Goal: Task Accomplishment & Management: Manage account settings

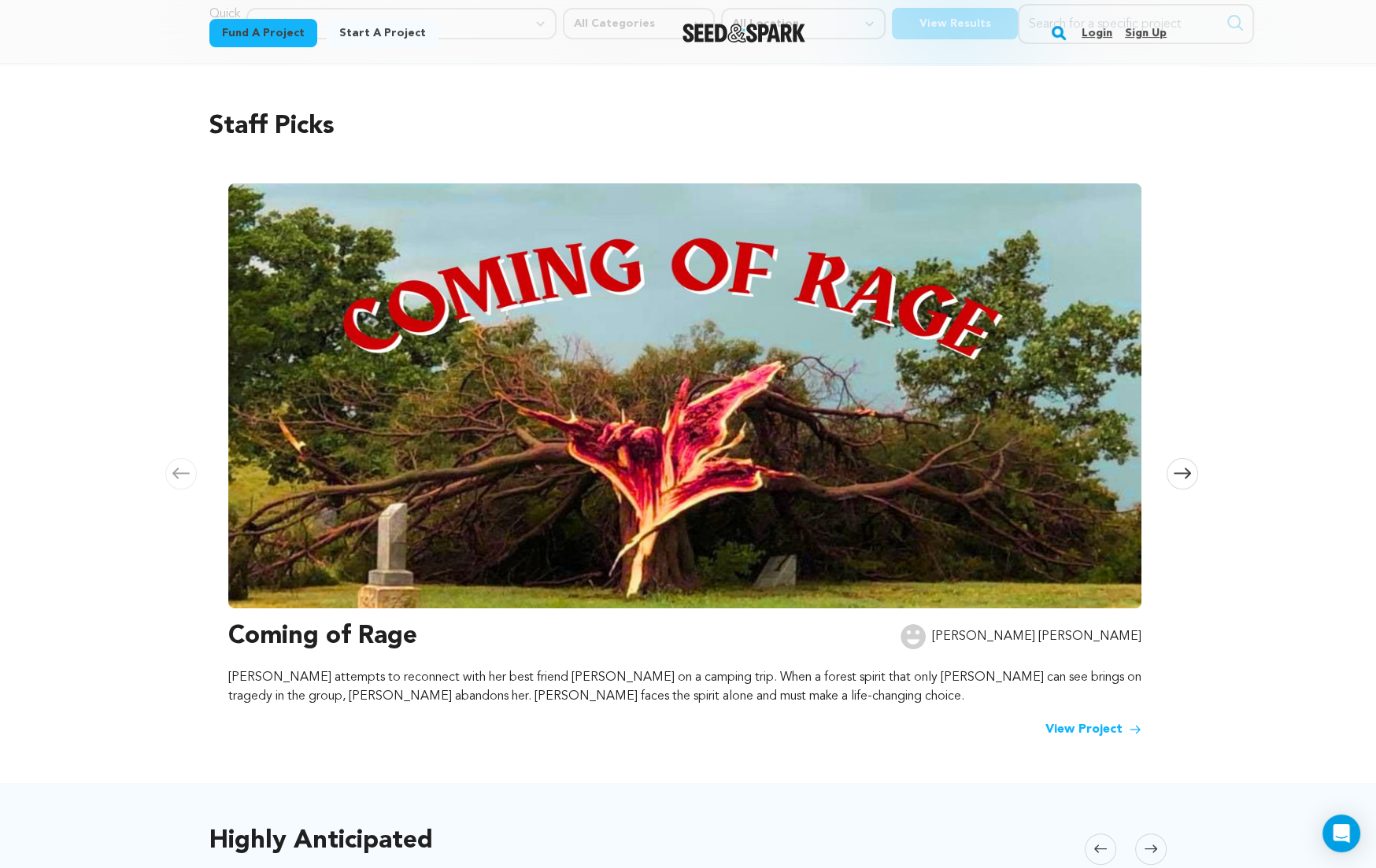
scroll to position [76, 0]
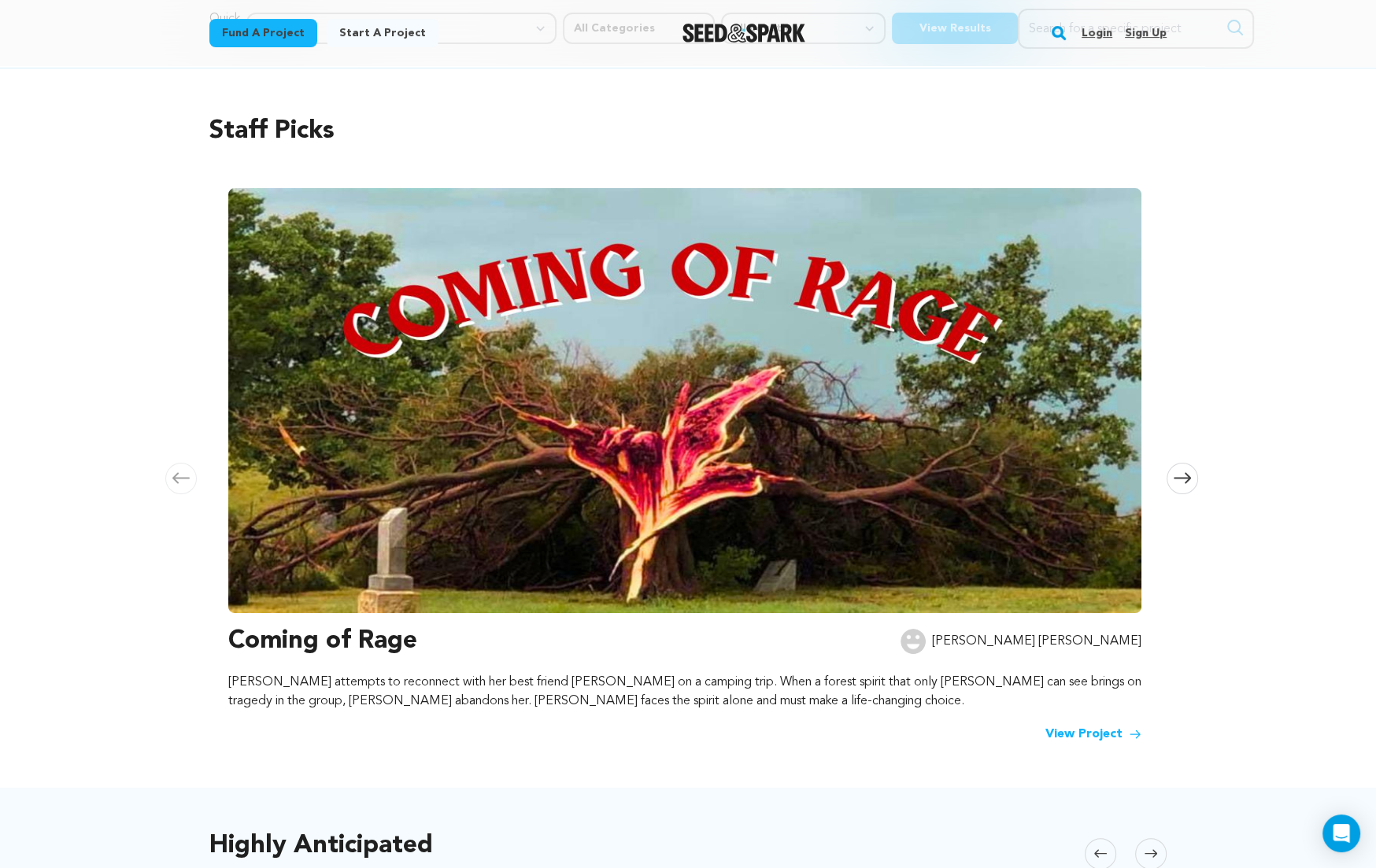
click at [1097, 734] on link "View Project" at bounding box center [1093, 734] width 96 height 19
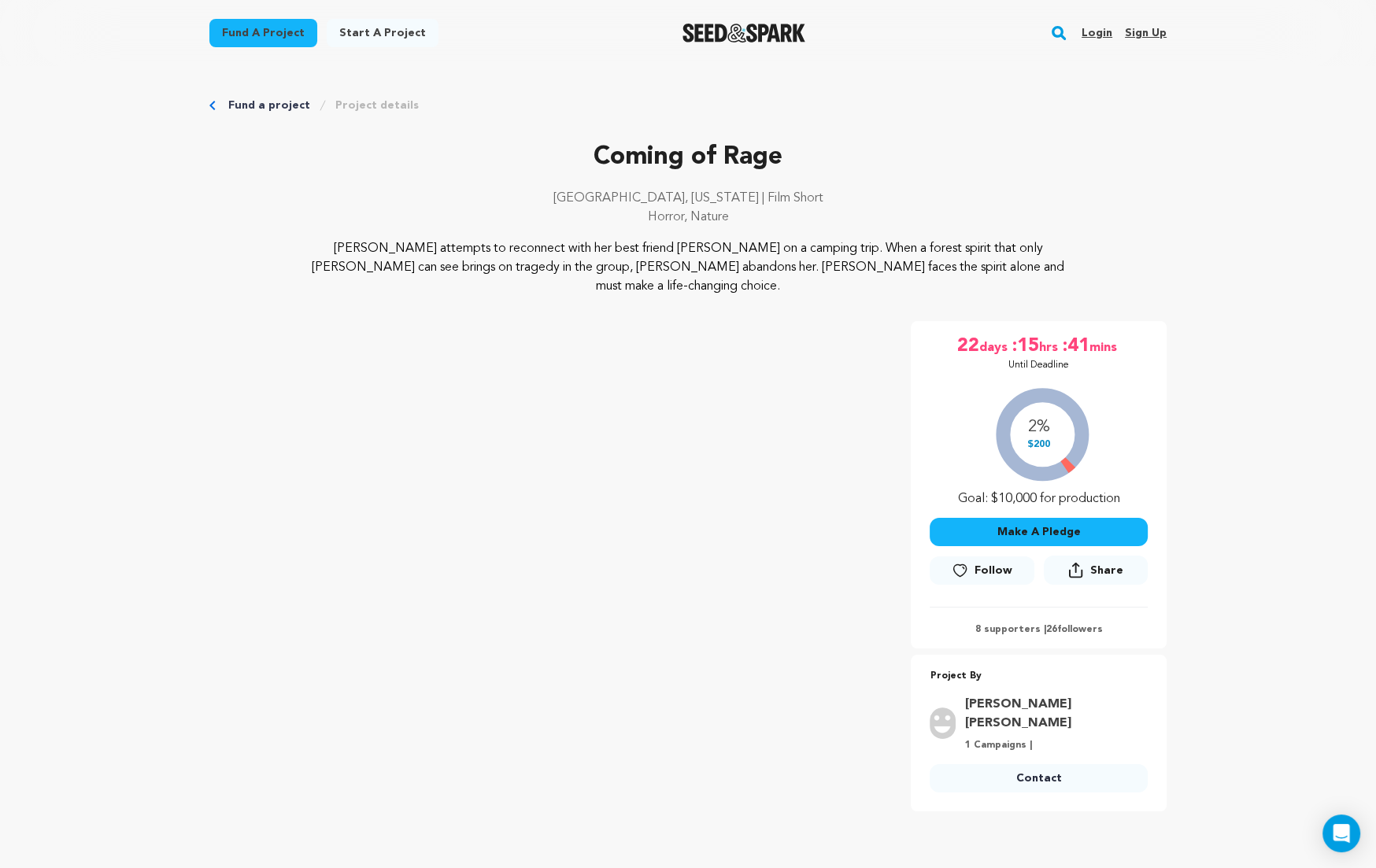
click at [1101, 26] on link "Login" at bounding box center [1097, 32] width 31 height 25
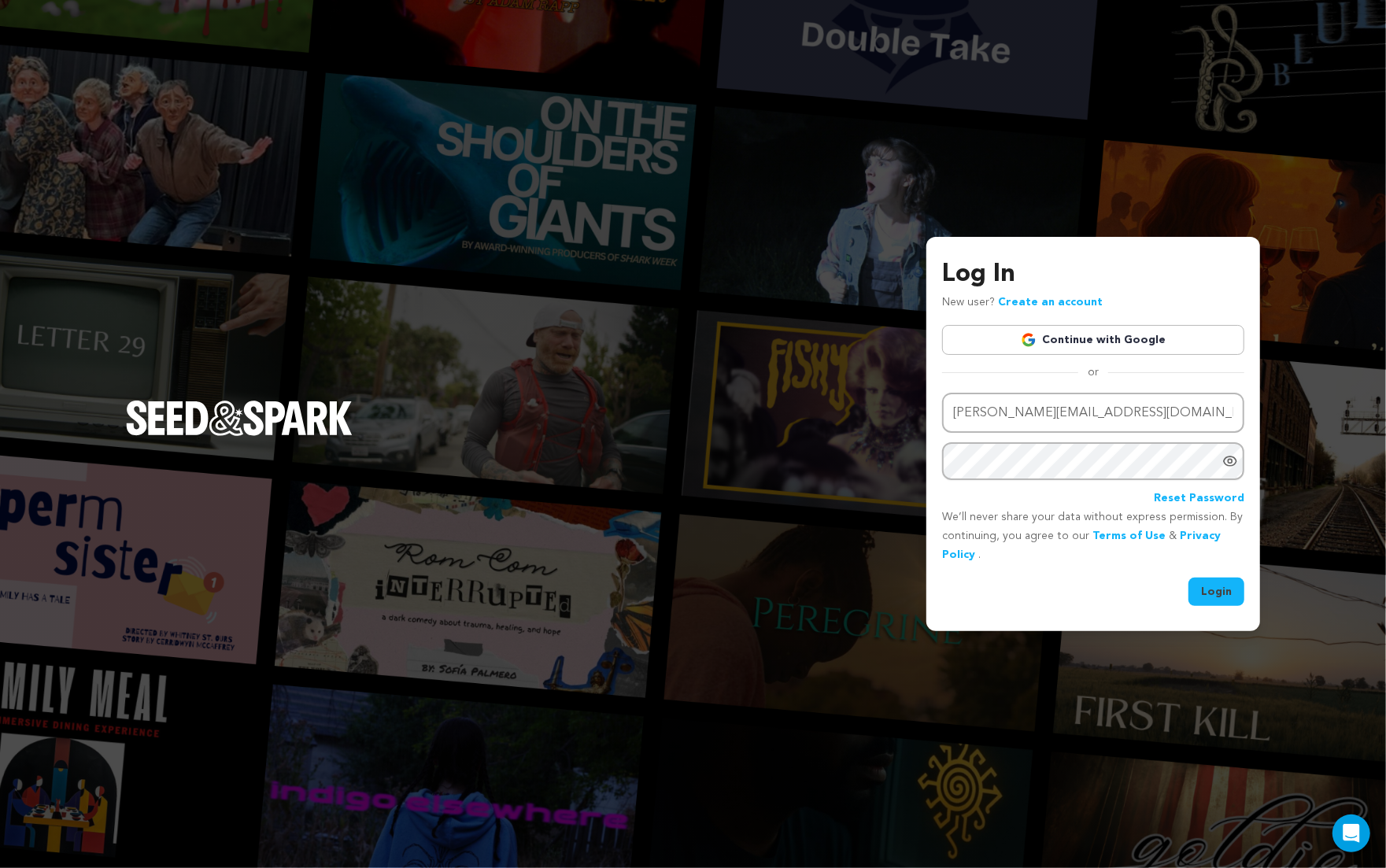
click at [1221, 595] on button "Login" at bounding box center [1216, 591] width 56 height 28
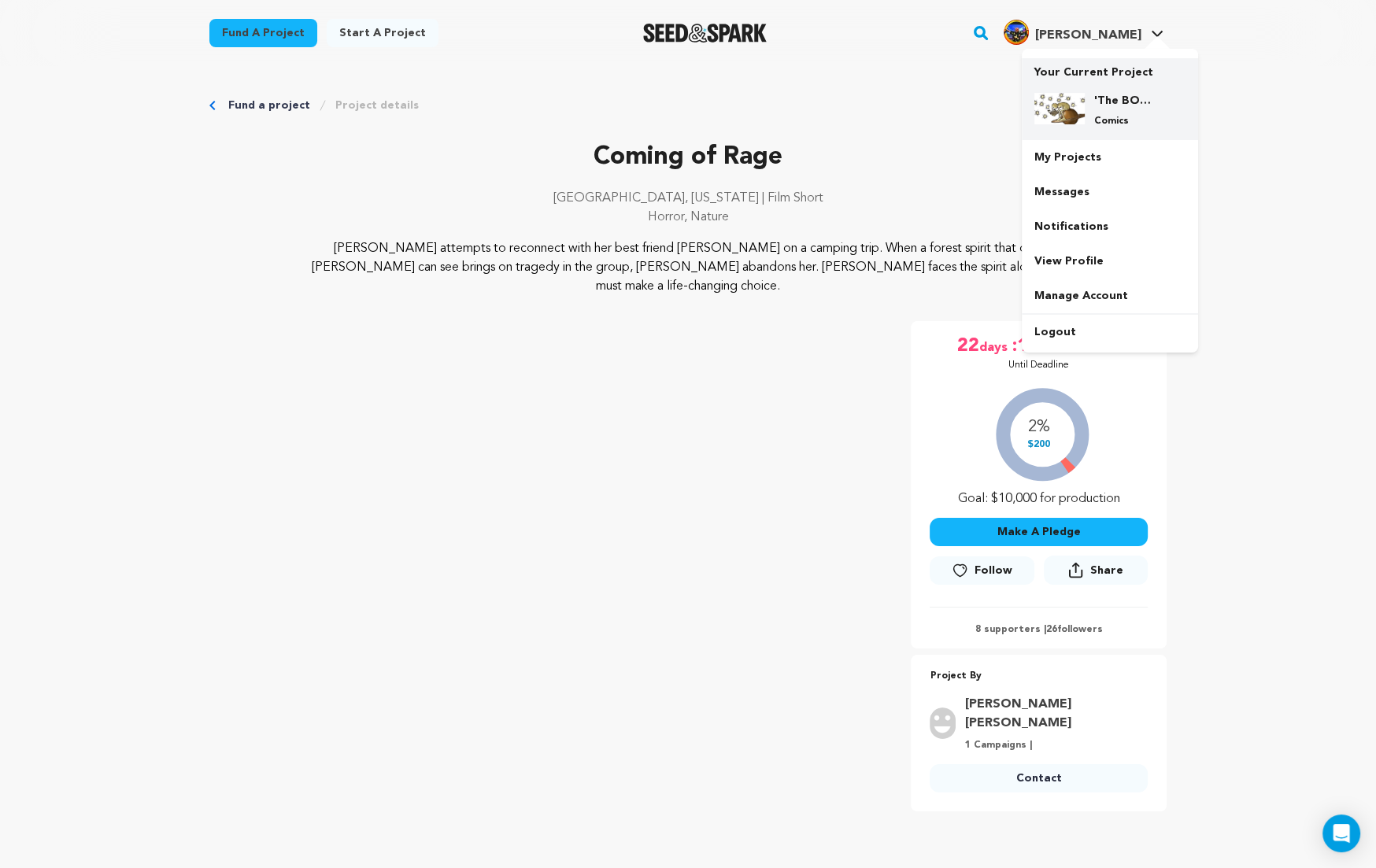
click at [1109, 104] on h4 "'The BOOK OF 12 ~ A Memoir of Past Lives': VOLUME 1." at bounding box center [1123, 100] width 57 height 15
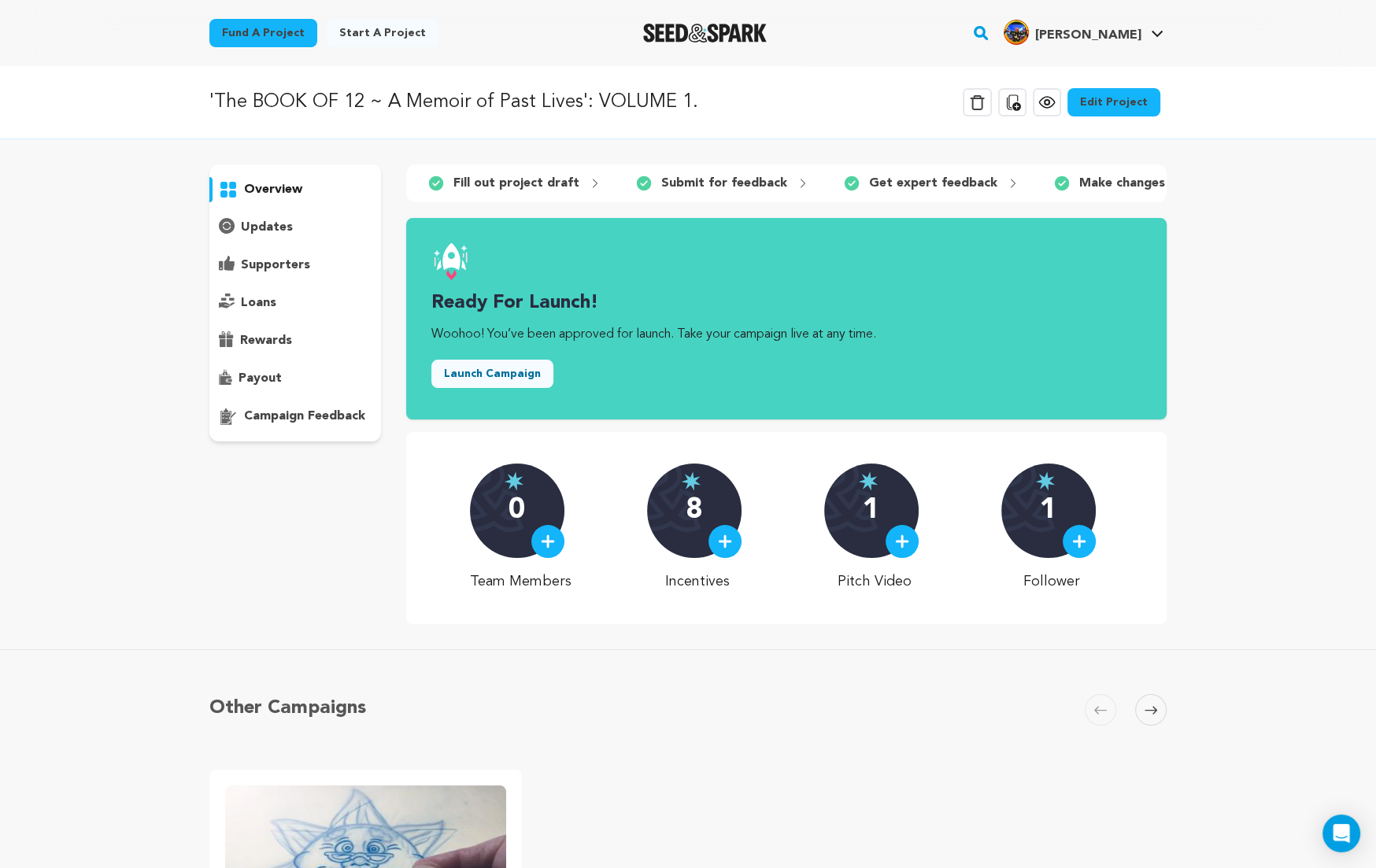
click at [1117, 101] on link "Edit Project" at bounding box center [1114, 102] width 93 height 28
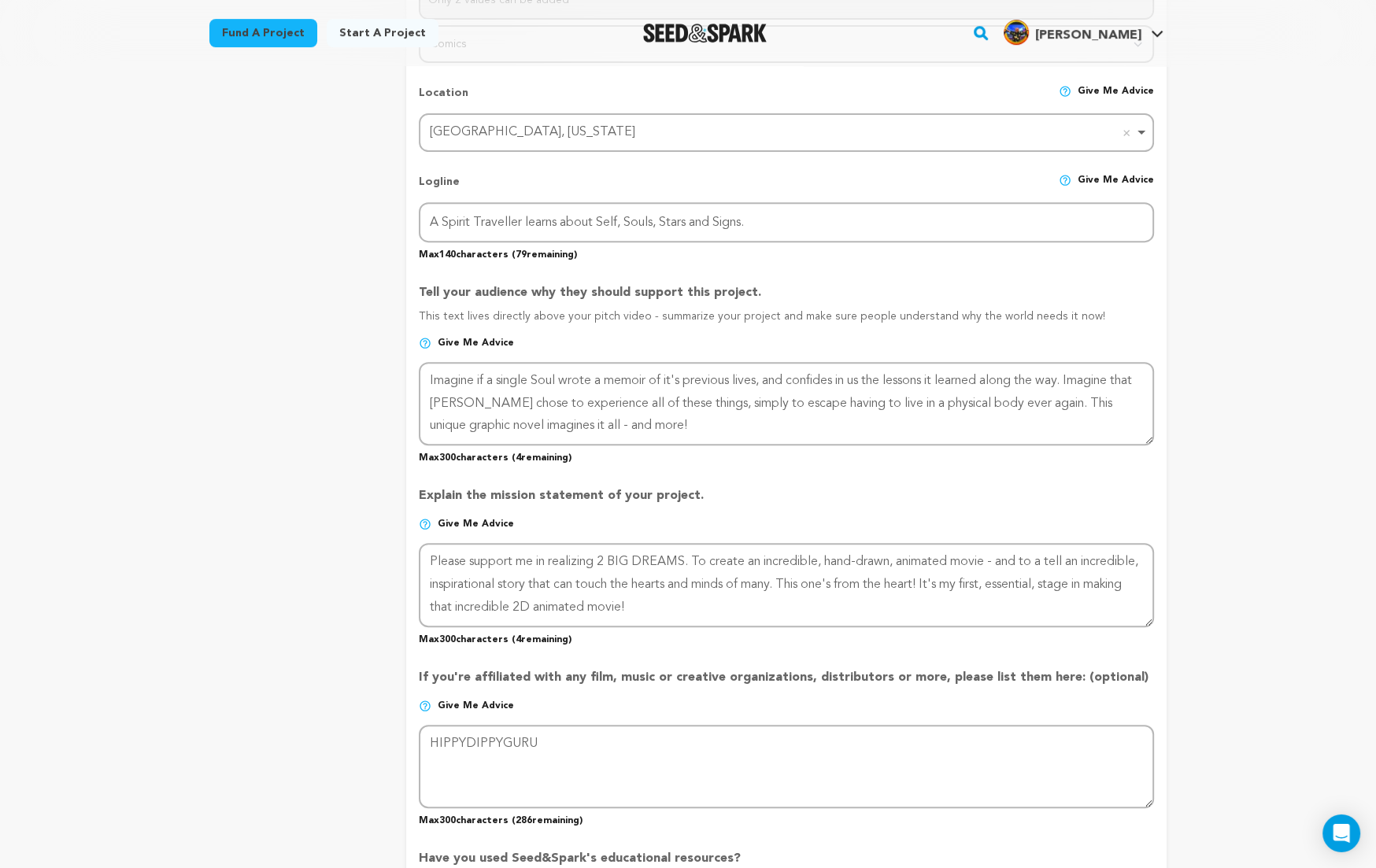
scroll to position [701, 0]
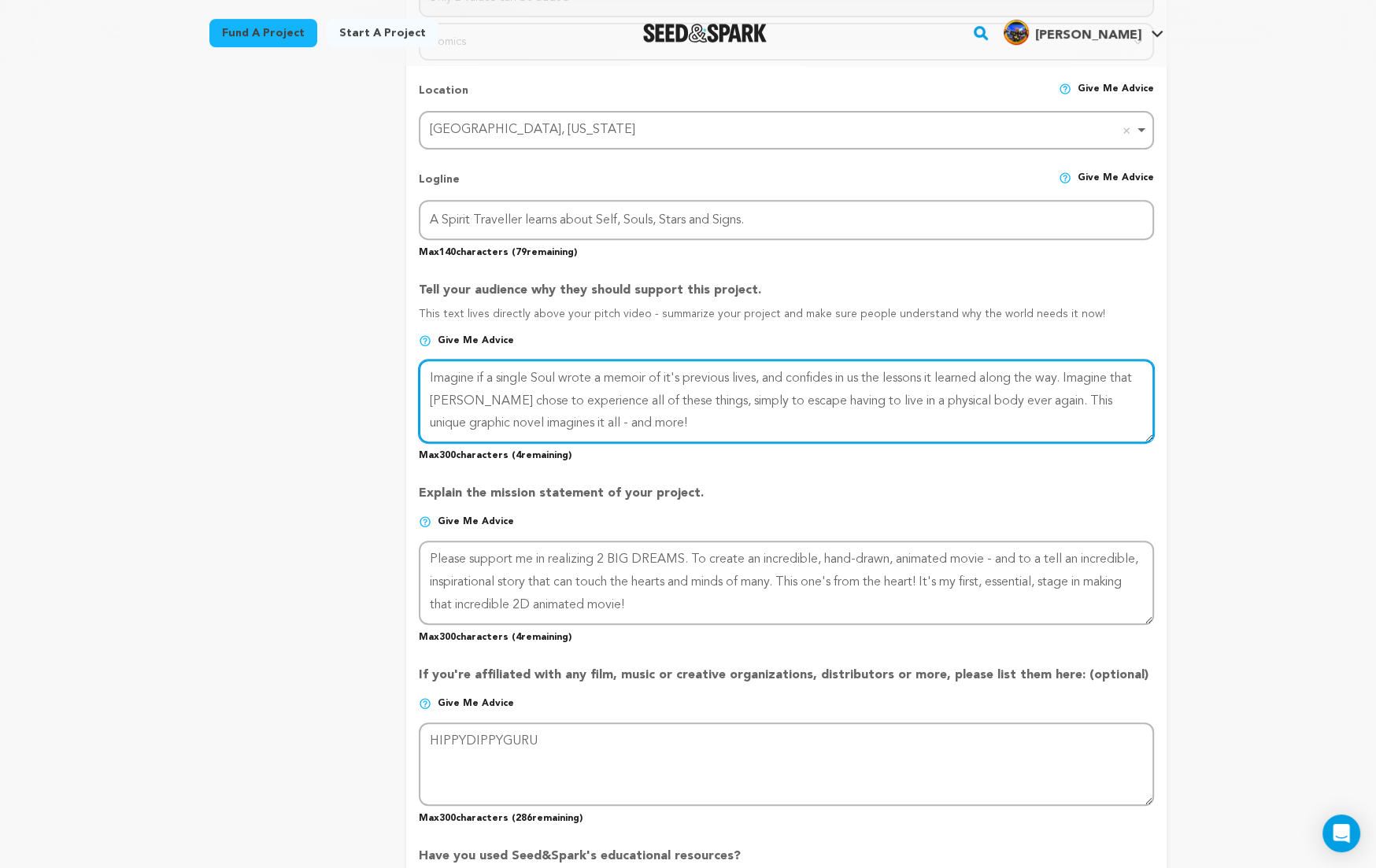
drag, startPoint x: 529, startPoint y: 376, endPoint x: 493, endPoint y: 379, distance: 36.1
click at [493, 379] on textarea at bounding box center [786, 401] width 735 height 83
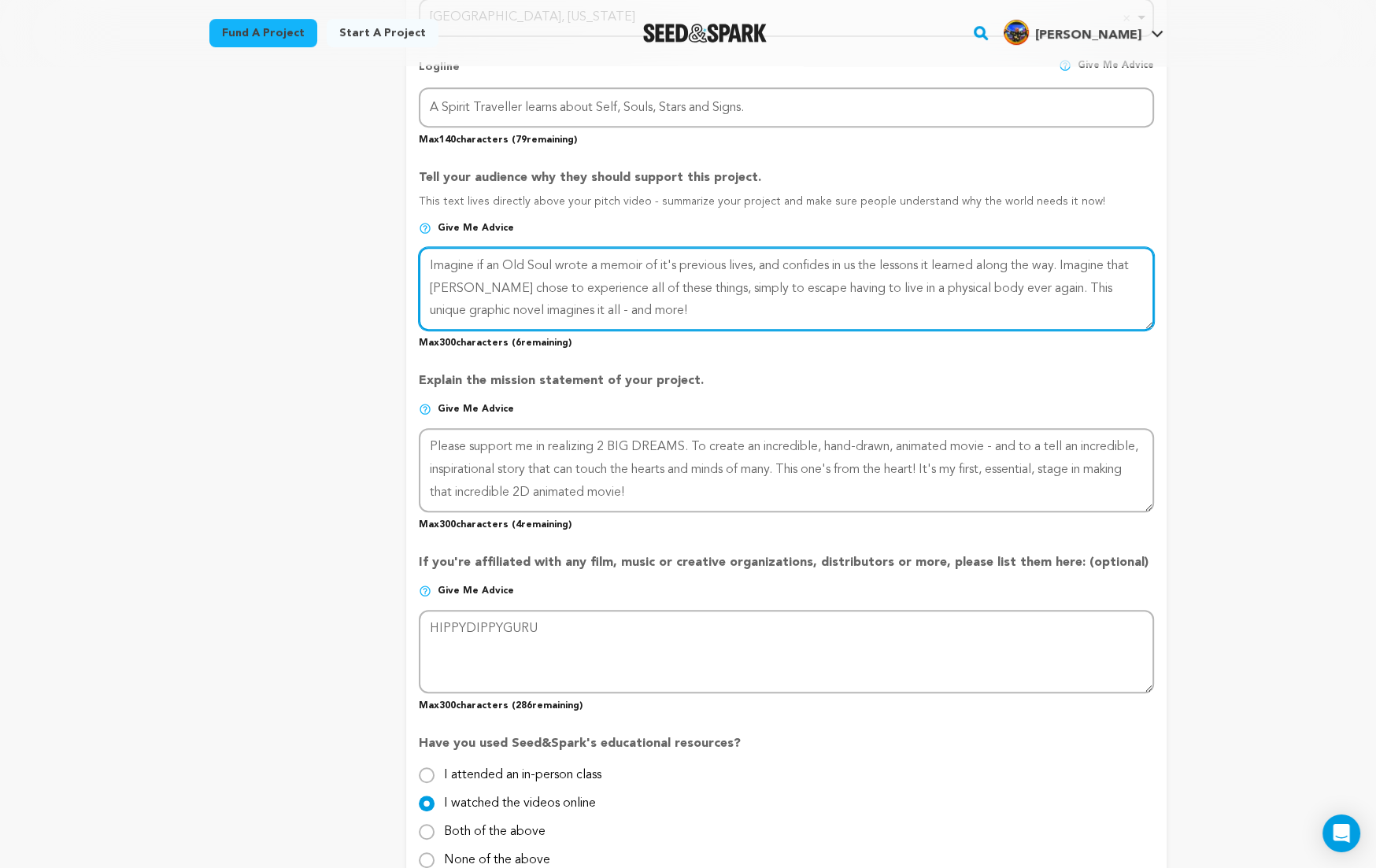
scroll to position [815, 0]
click at [527, 308] on textarea at bounding box center [786, 287] width 735 height 83
click at [527, 306] on textarea at bounding box center [786, 287] width 735 height 83
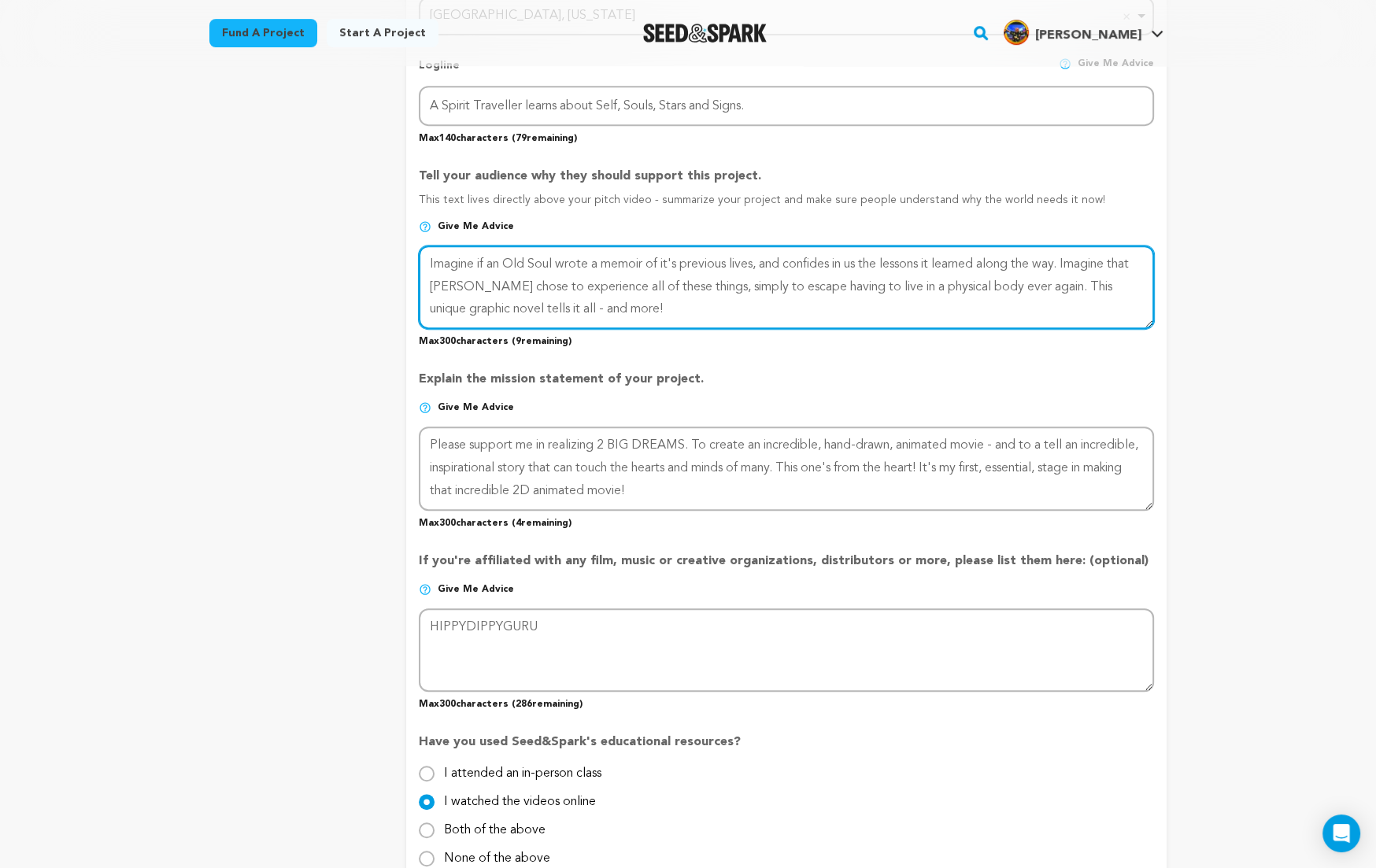
click at [596, 308] on textarea at bounding box center [786, 287] width 735 height 83
type textarea "Imagine if an Old Soul wrote a memoir of it's previous lives, and confides in u…"
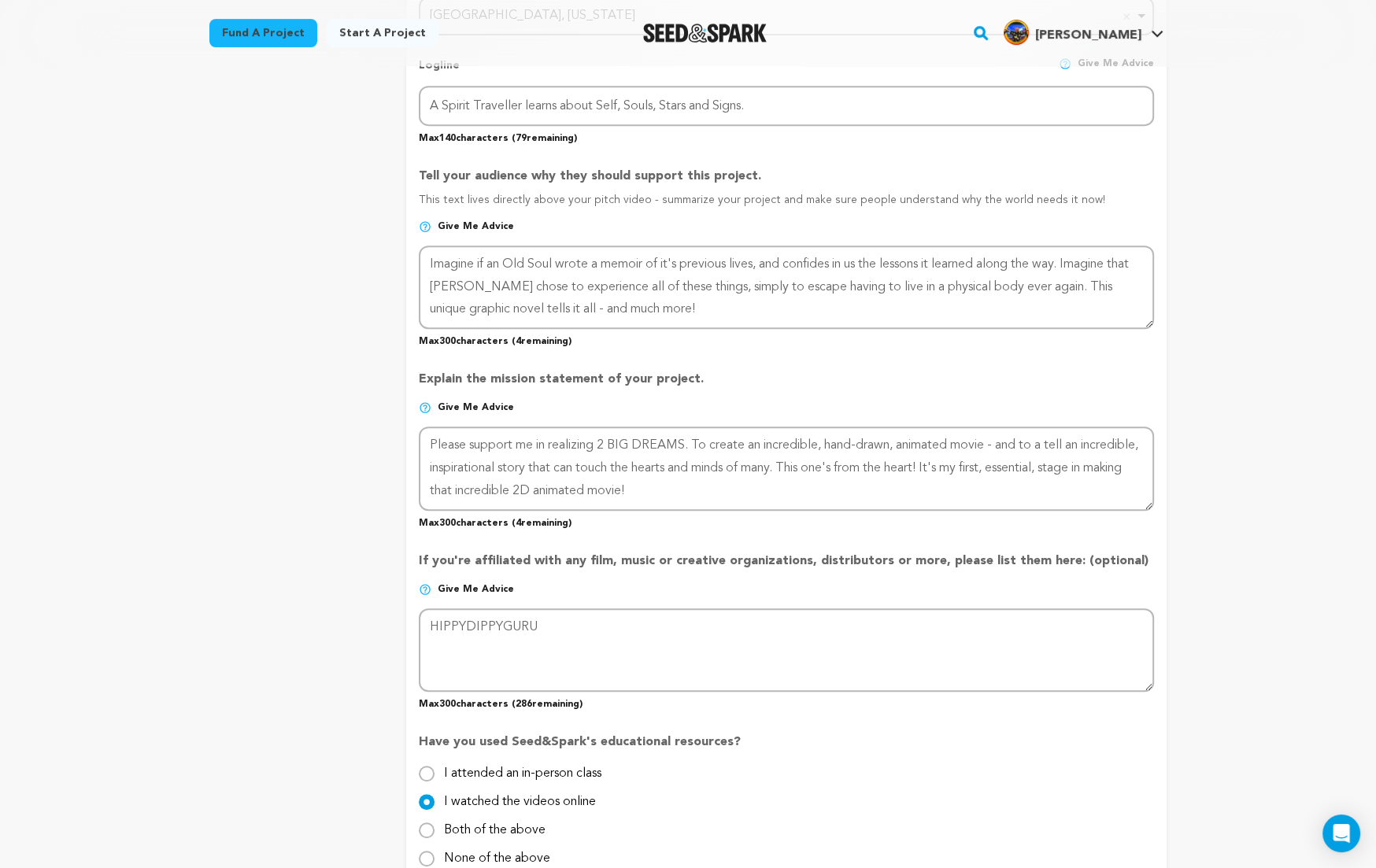
click at [1286, 403] on div "Back to Project Dashboard Edit Project Launch Campaign Your campaign has been a…" at bounding box center [688, 676] width 1376 height 2851
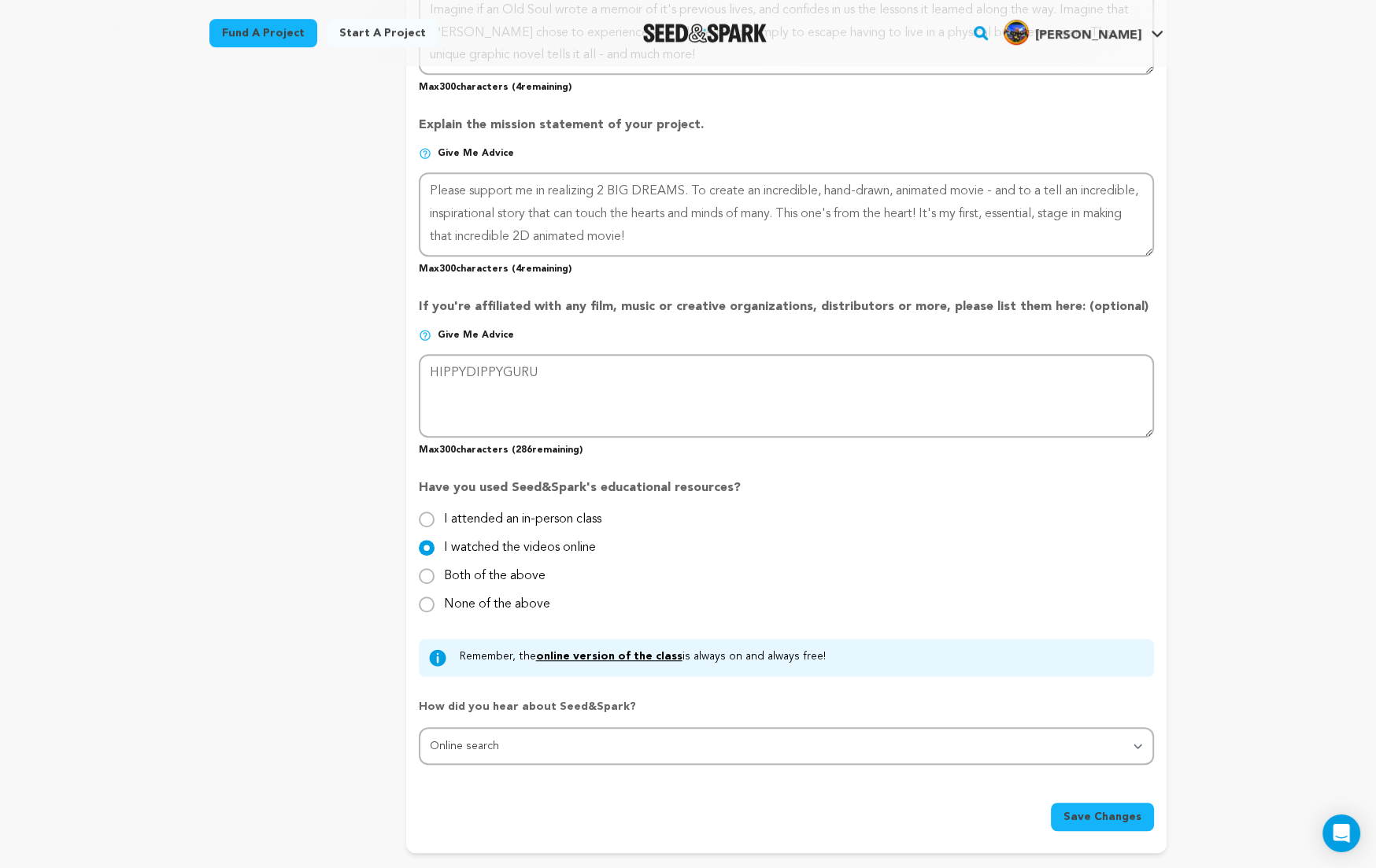
scroll to position [1159, 0]
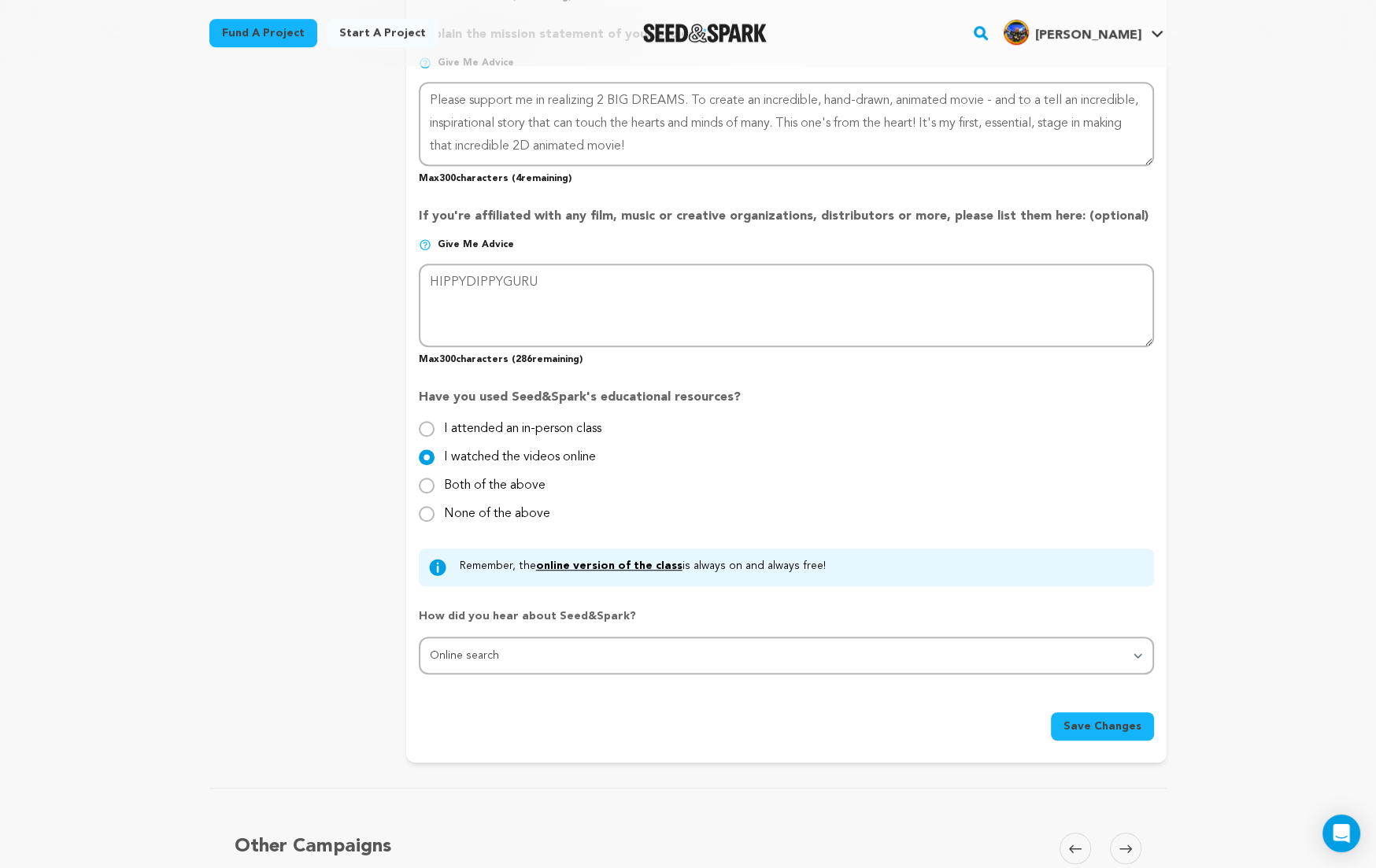
click at [1077, 718] on span "Save Changes" at bounding box center [1102, 725] width 78 height 15
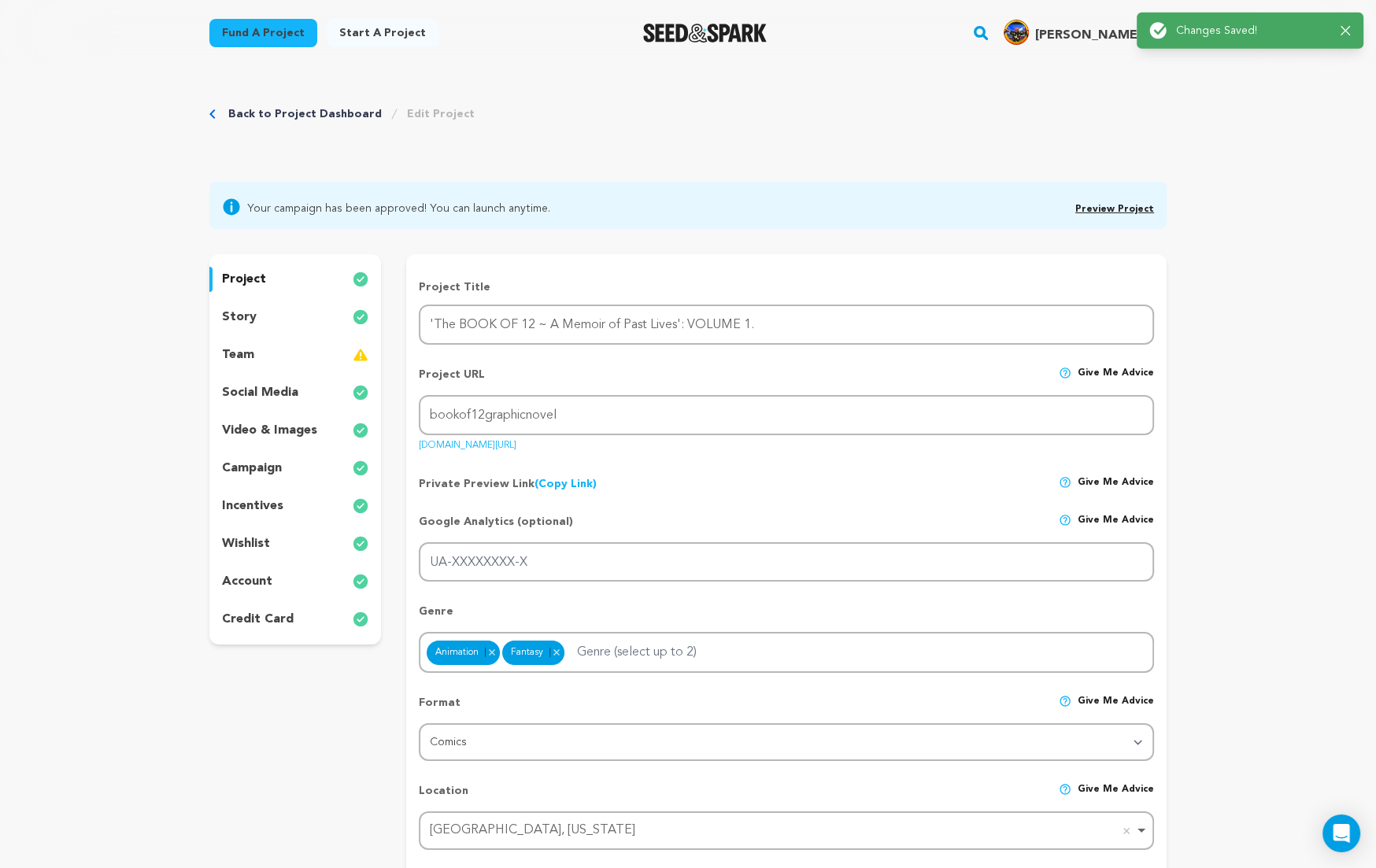
scroll to position [0, 0]
click at [1130, 207] on link "Preview Project" at bounding box center [1114, 211] width 79 height 10
click at [256, 425] on p "video & images" at bounding box center [270, 431] width 96 height 19
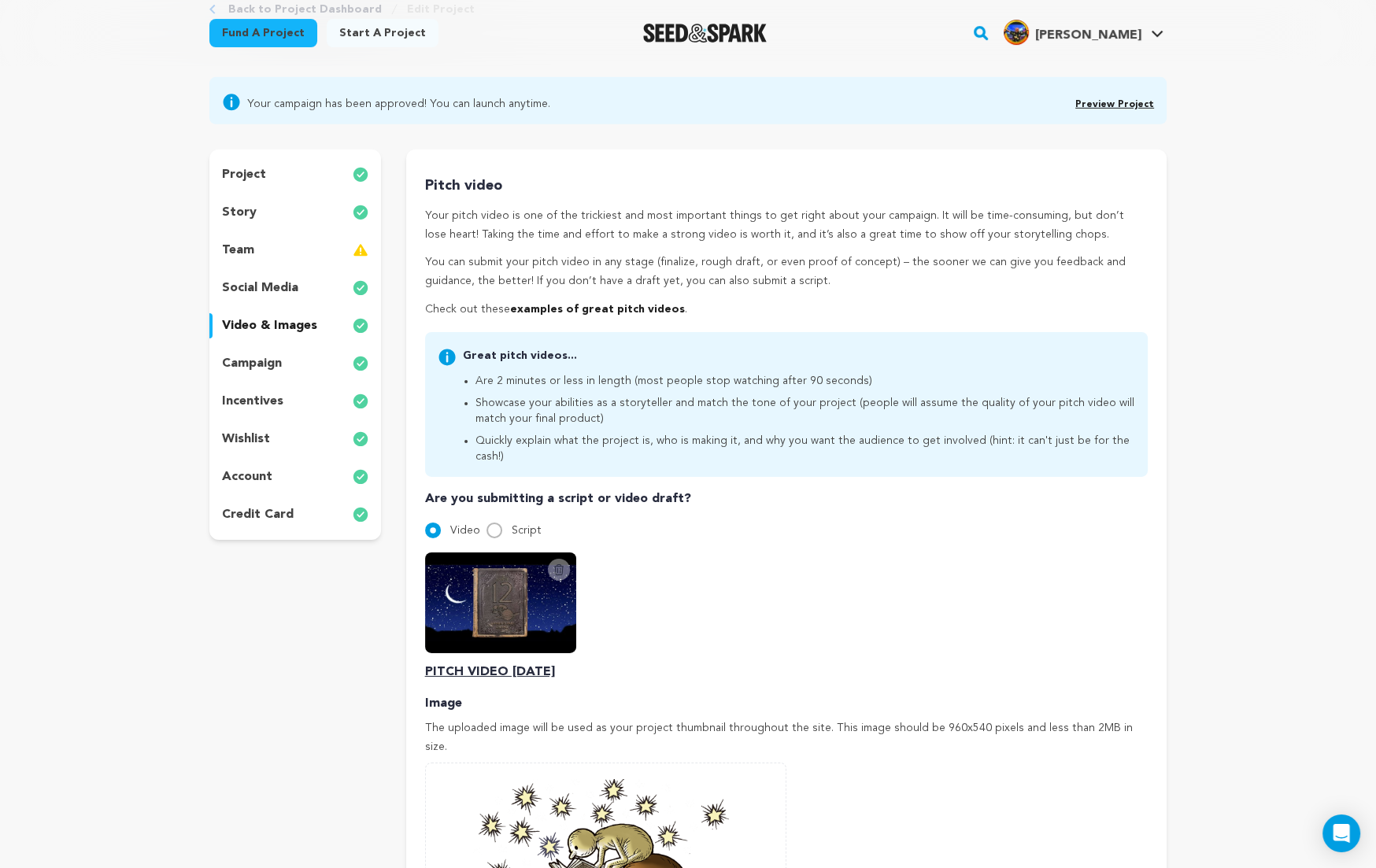
scroll to position [178, 0]
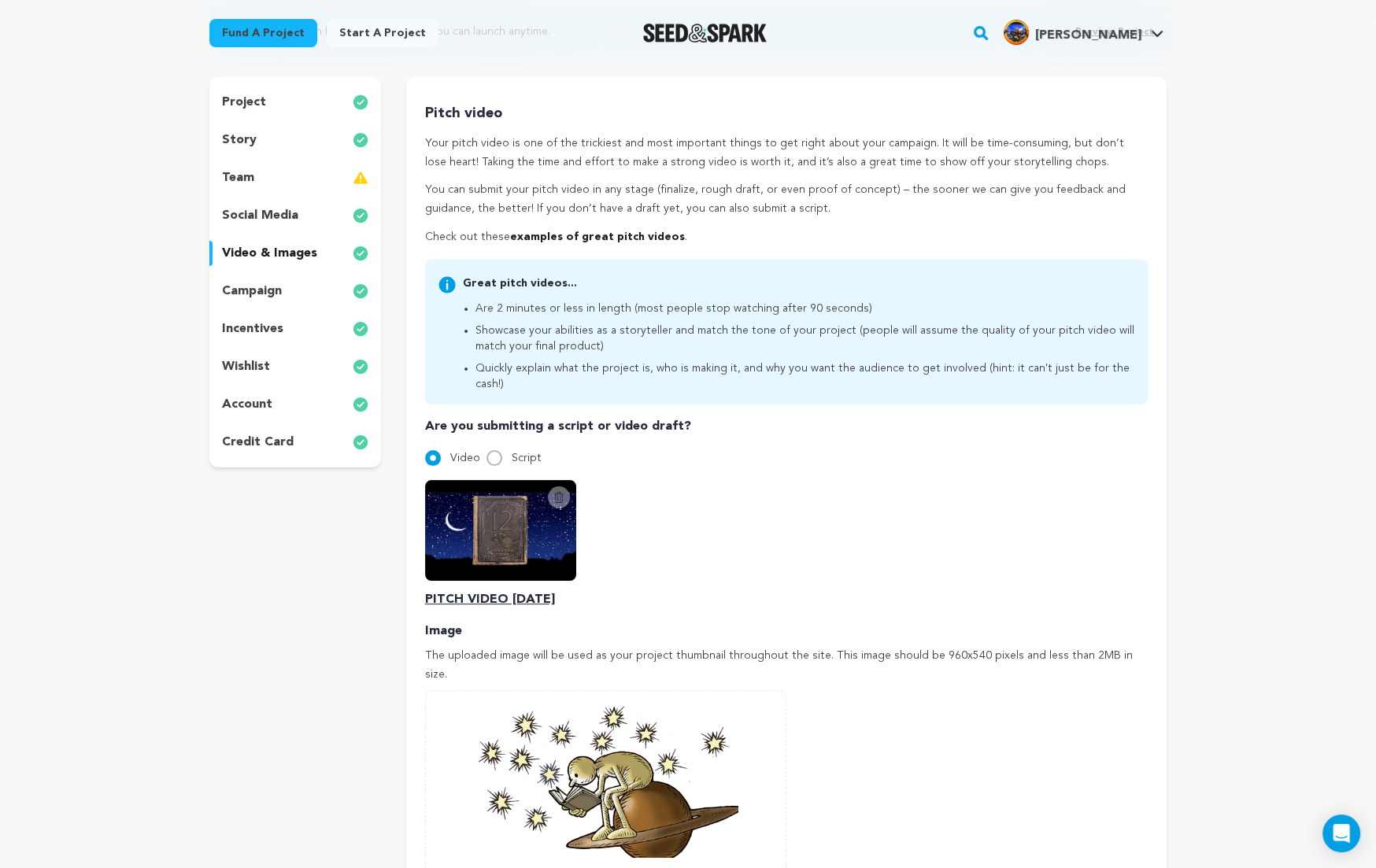
click at [558, 491] on icon at bounding box center [559, 497] width 13 height 13
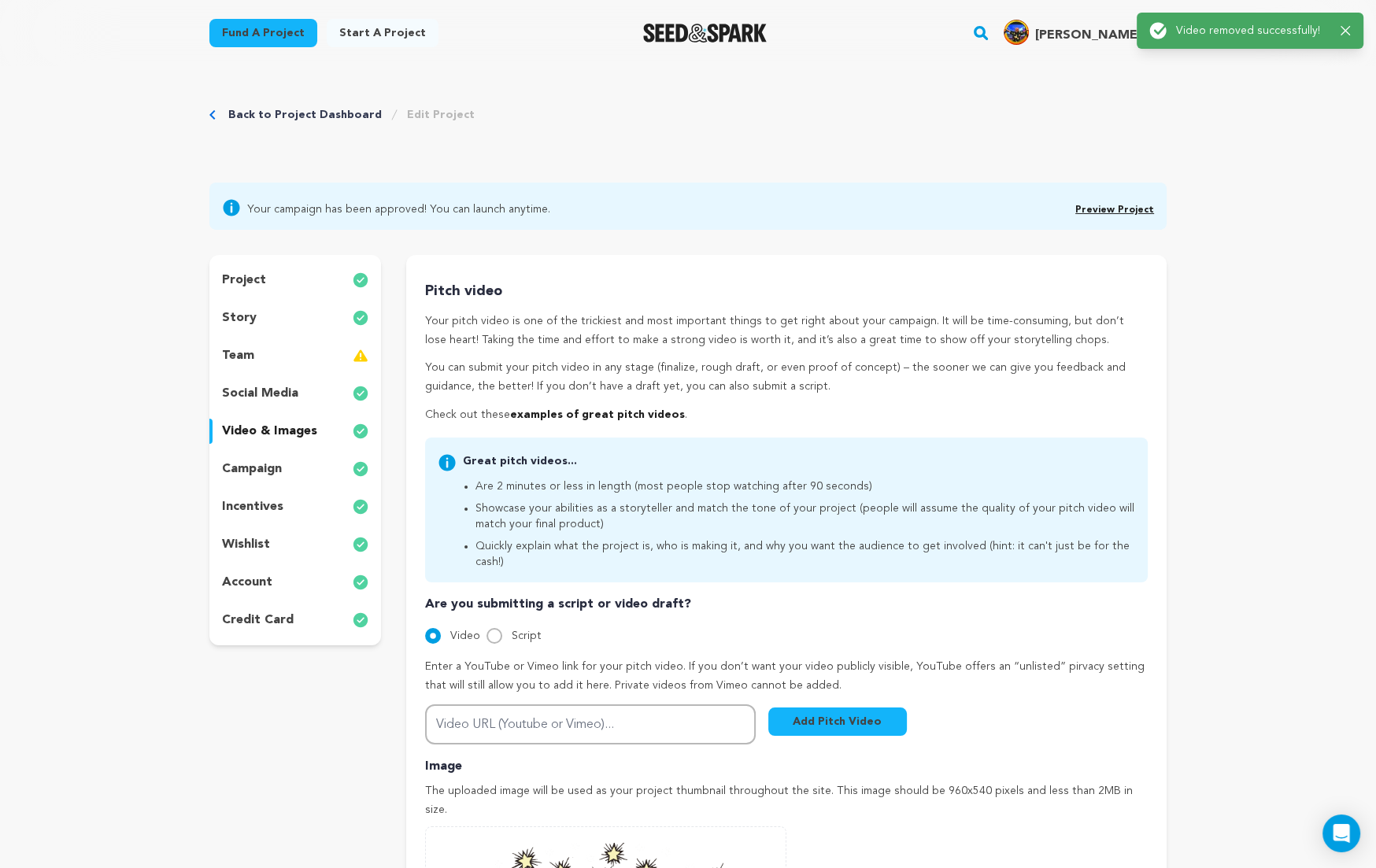
scroll to position [0, 0]
click at [517, 715] on input "Video URL (Youtube or Vimeo)..." at bounding box center [590, 725] width 330 height 40
paste input "https://youtu.be/yd7xVu2vw4k"
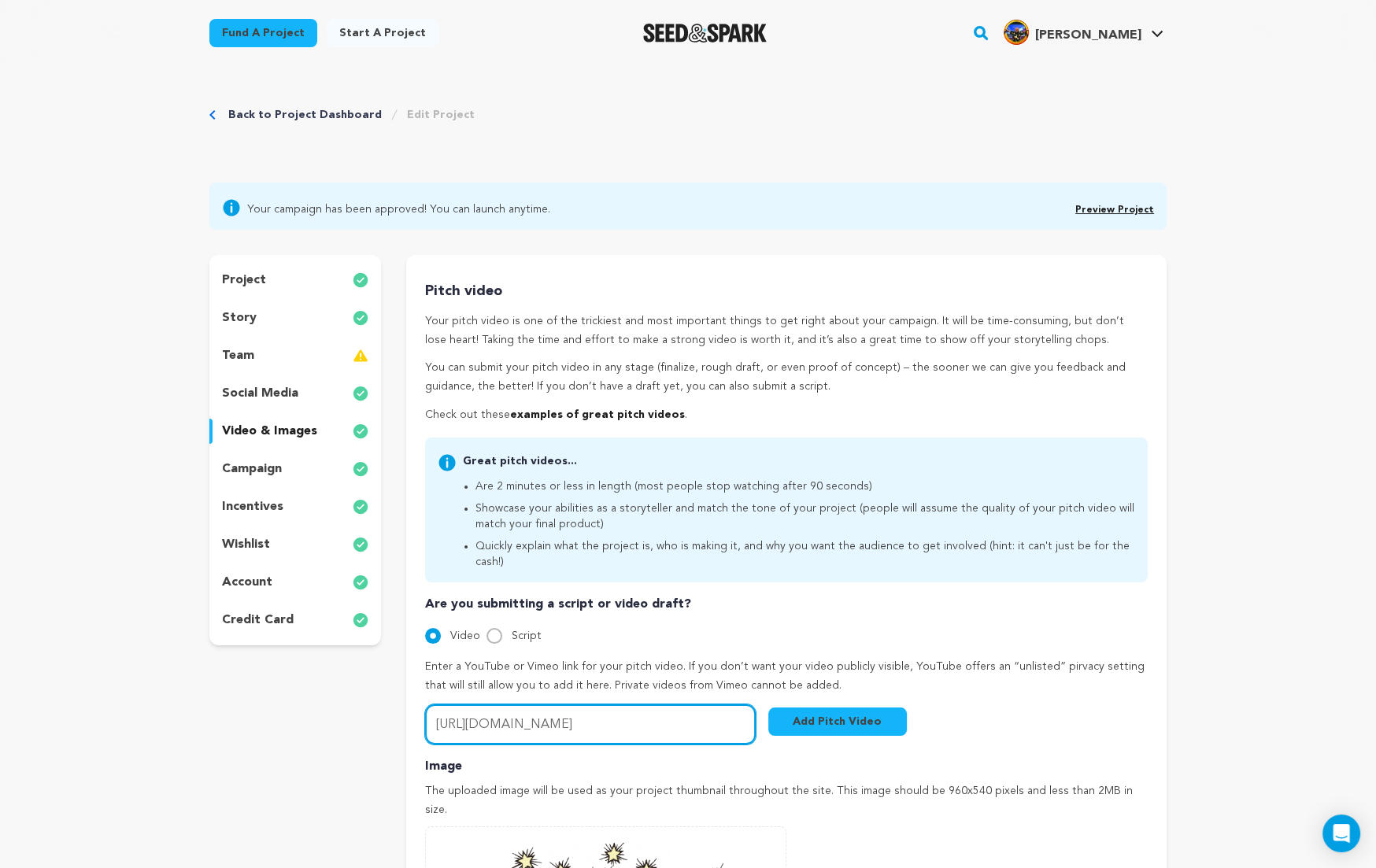
type input "https://youtu.be/yd7xVu2vw4k"
click at [839, 708] on button "Add Pitch Video" at bounding box center [837, 721] width 138 height 28
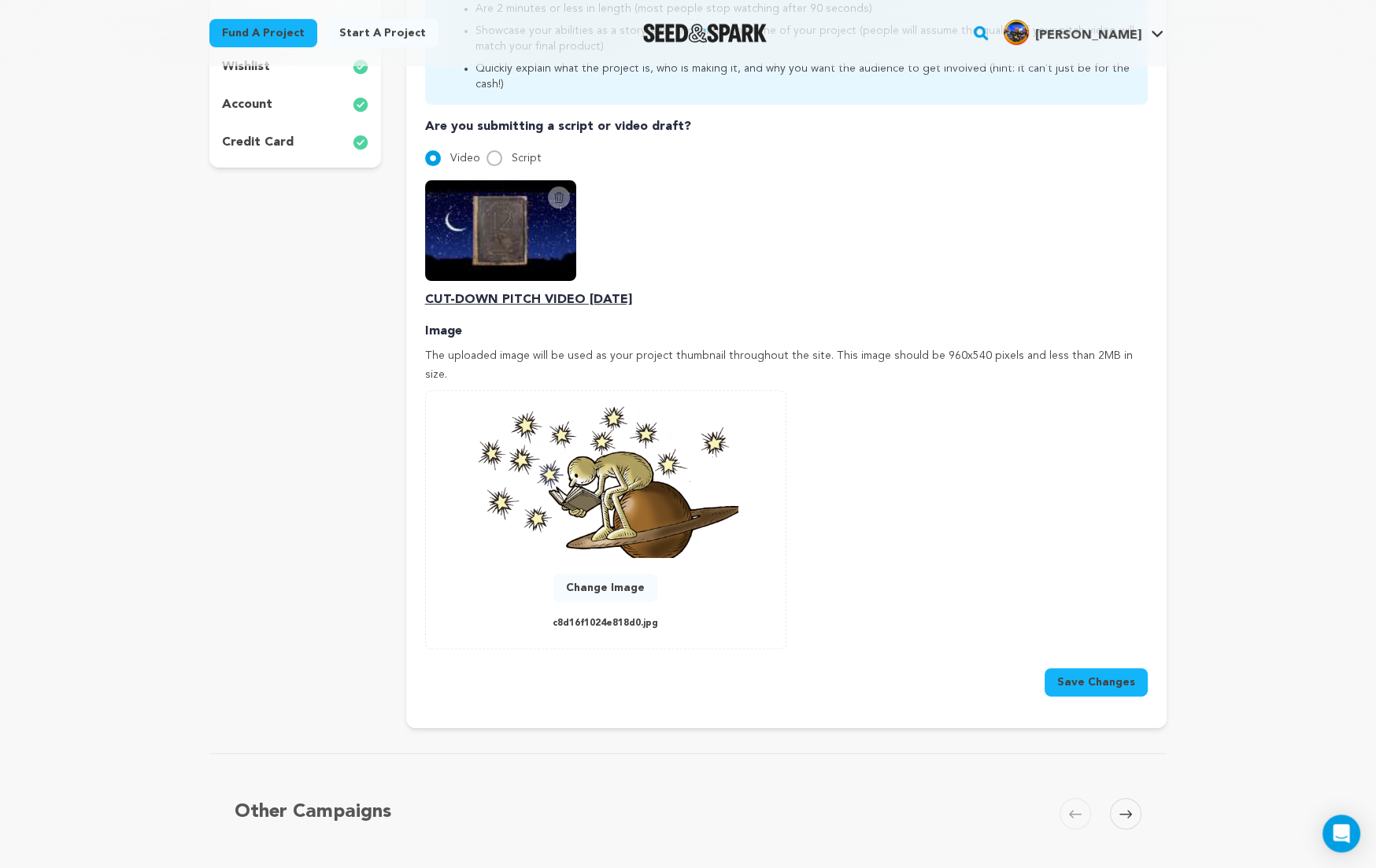
scroll to position [484, 0]
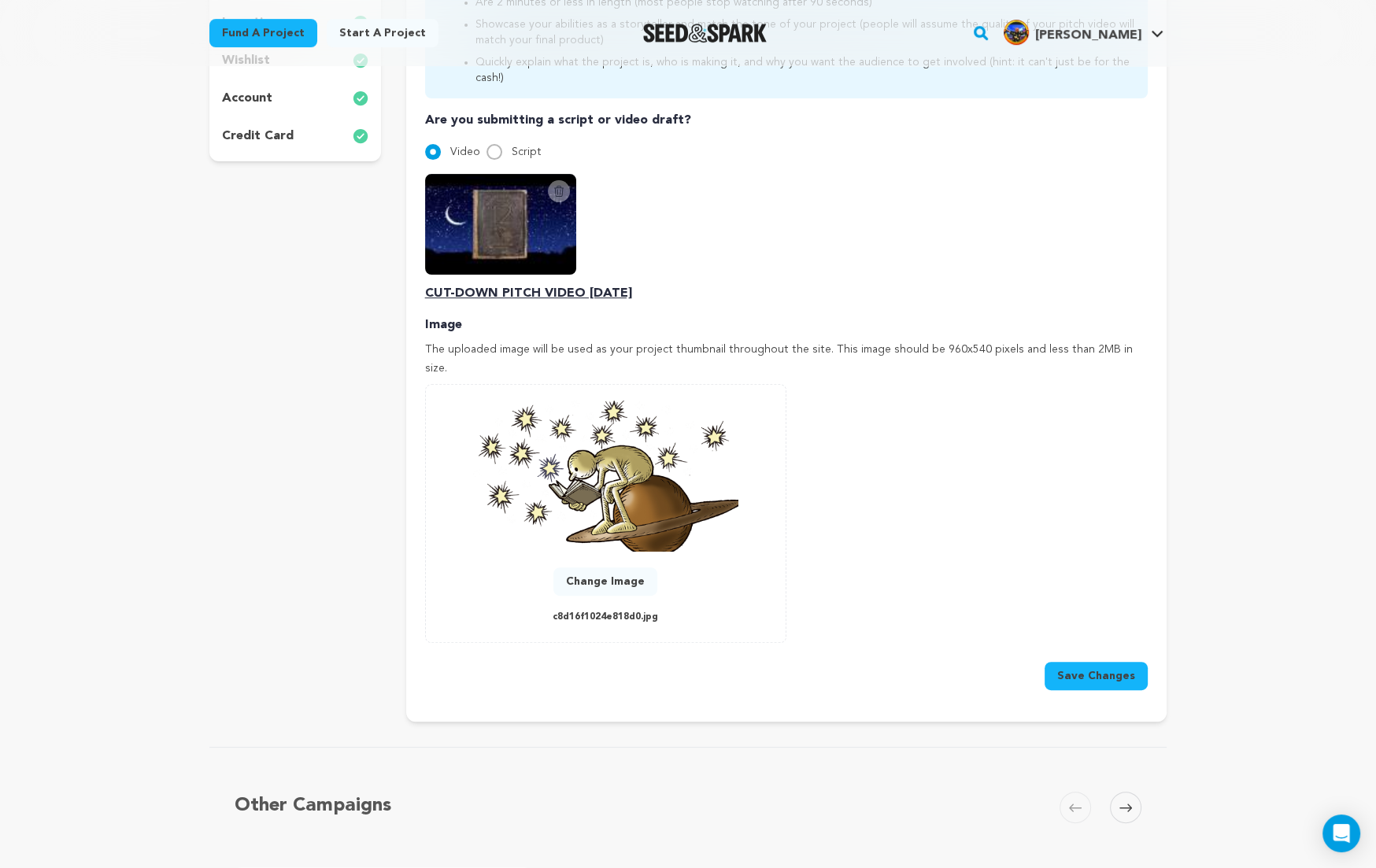
click at [1097, 662] on button "Save Changes" at bounding box center [1095, 675] width 103 height 28
click at [1099, 662] on button "Save Changes" at bounding box center [1095, 675] width 103 height 28
click at [1266, 515] on div "Back to Project Dashboard Edit Project Launch Campaign Your campaign has been a…" at bounding box center [688, 649] width 1376 height 2134
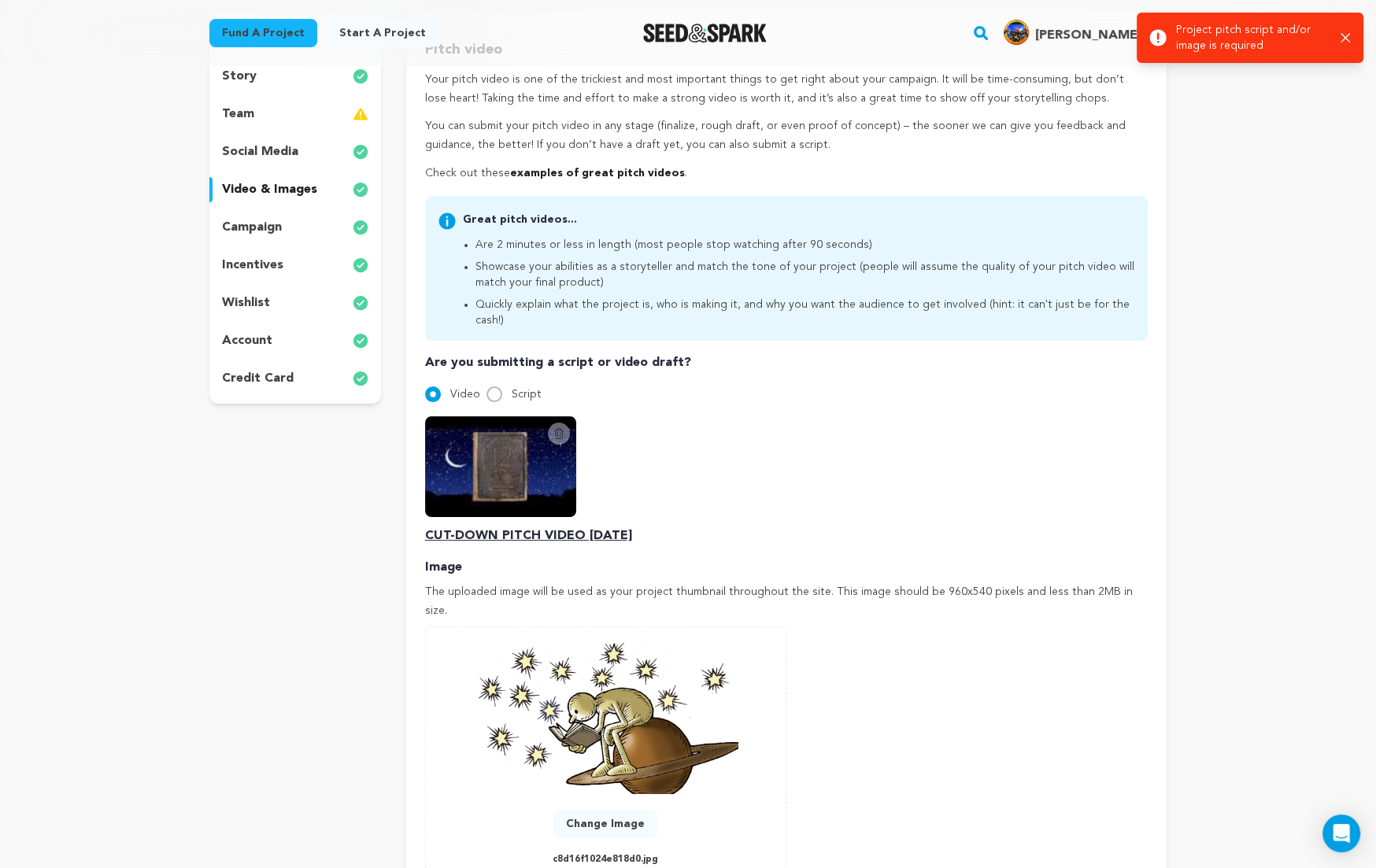
scroll to position [0, 0]
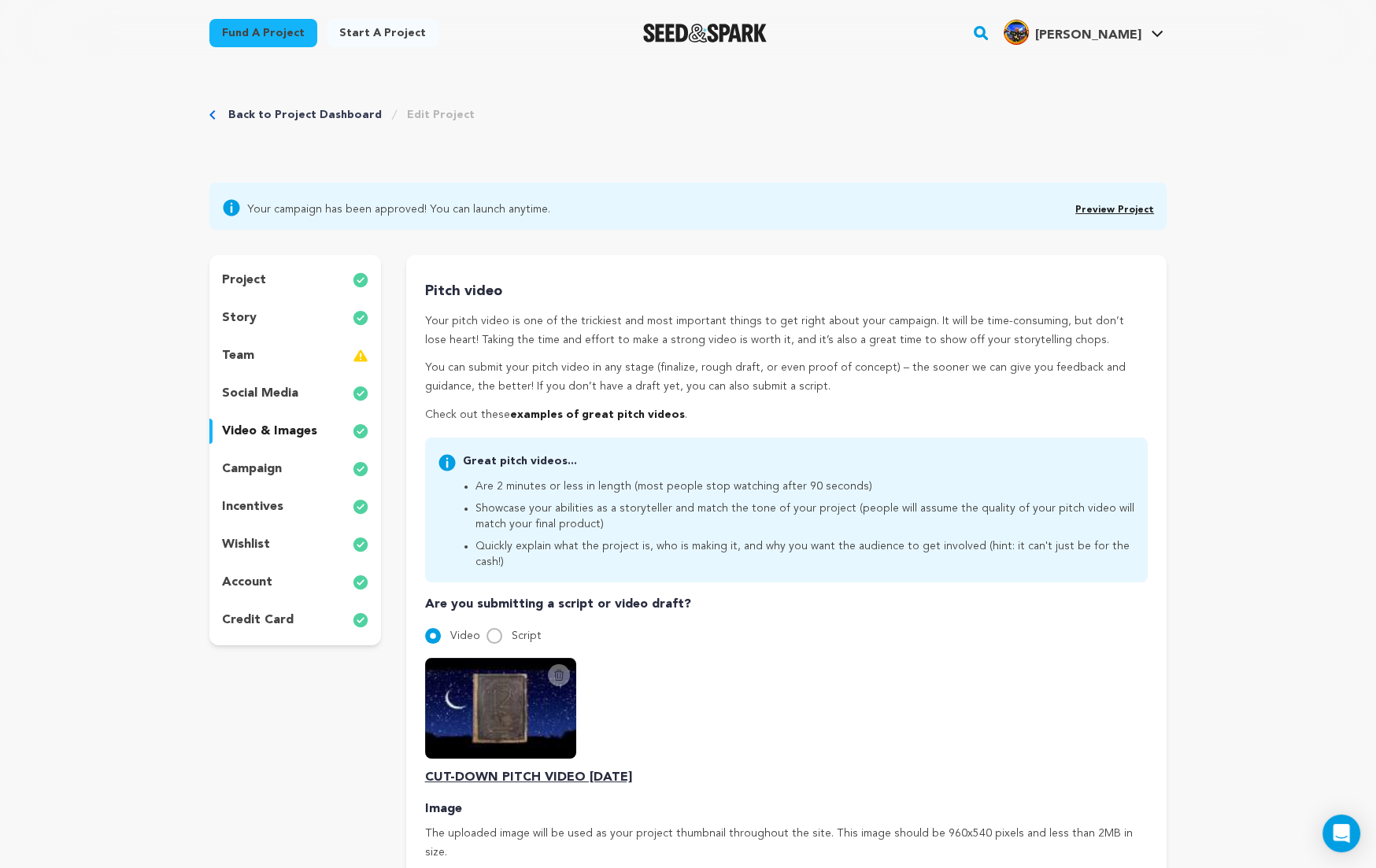
click at [1134, 208] on link "Preview Project" at bounding box center [1114, 211] width 79 height 10
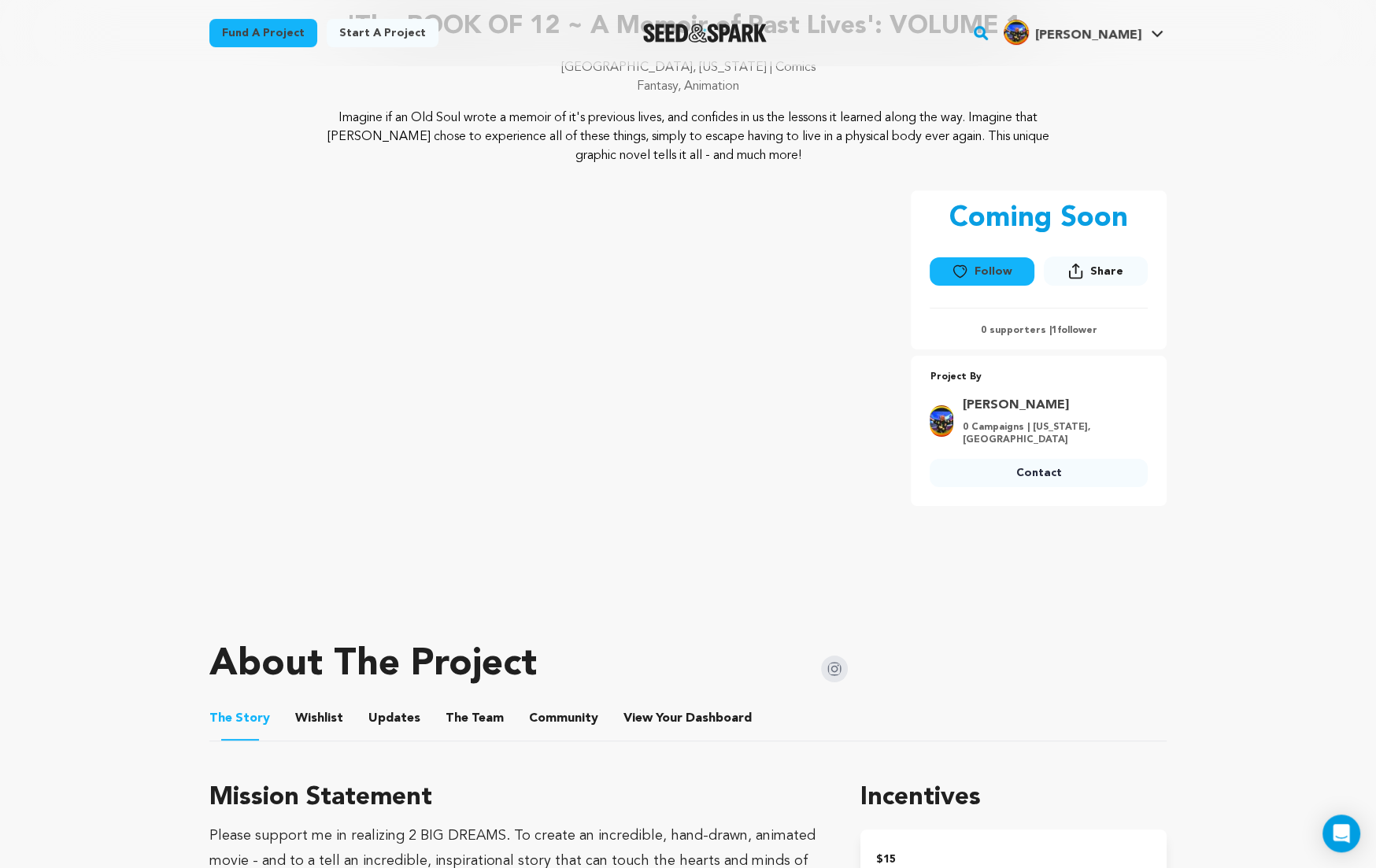
scroll to position [127, 0]
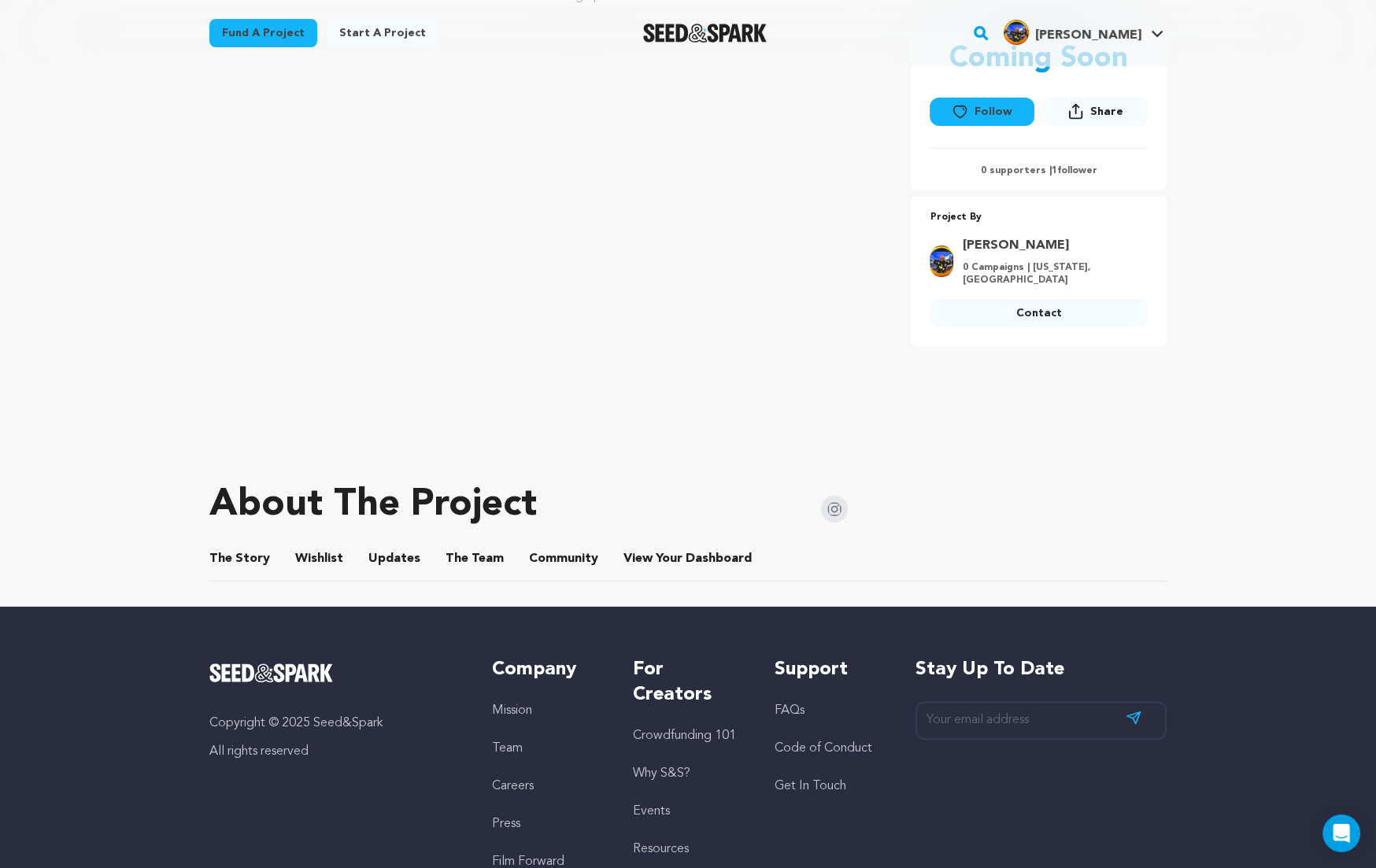
scroll to position [292, 0]
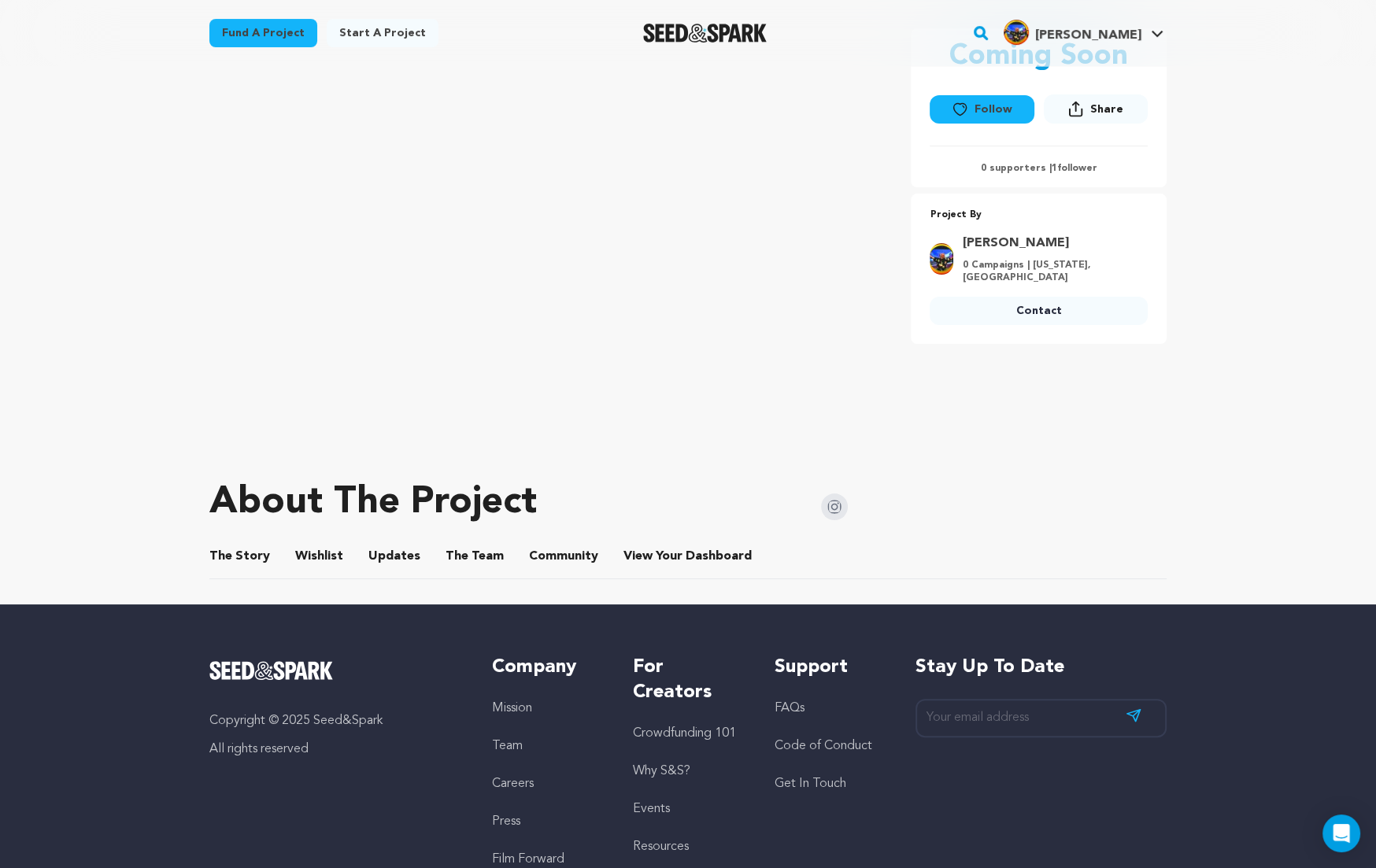
click at [379, 553] on button "Updates" at bounding box center [394, 560] width 38 height 38
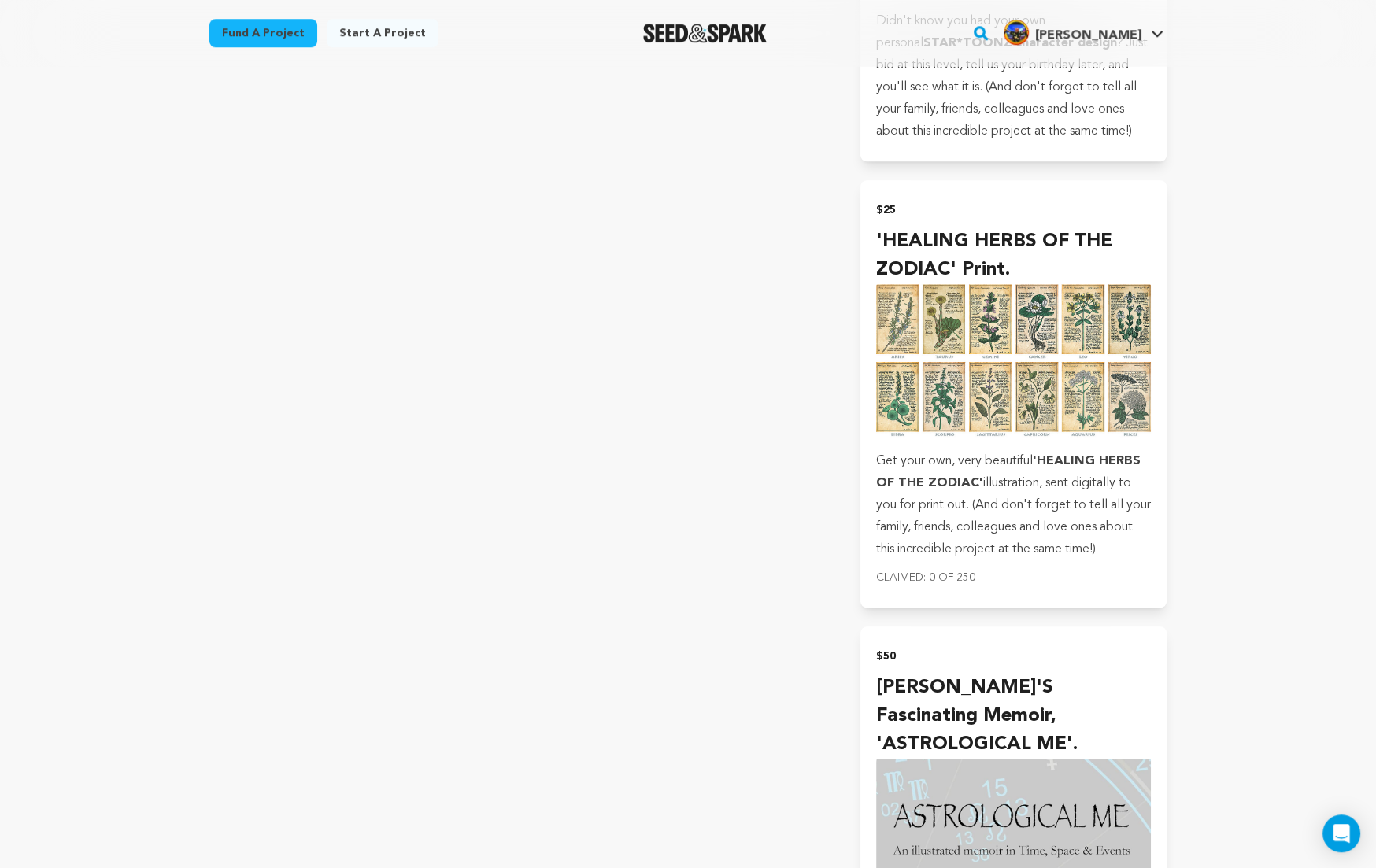
scroll to position [1389, 0]
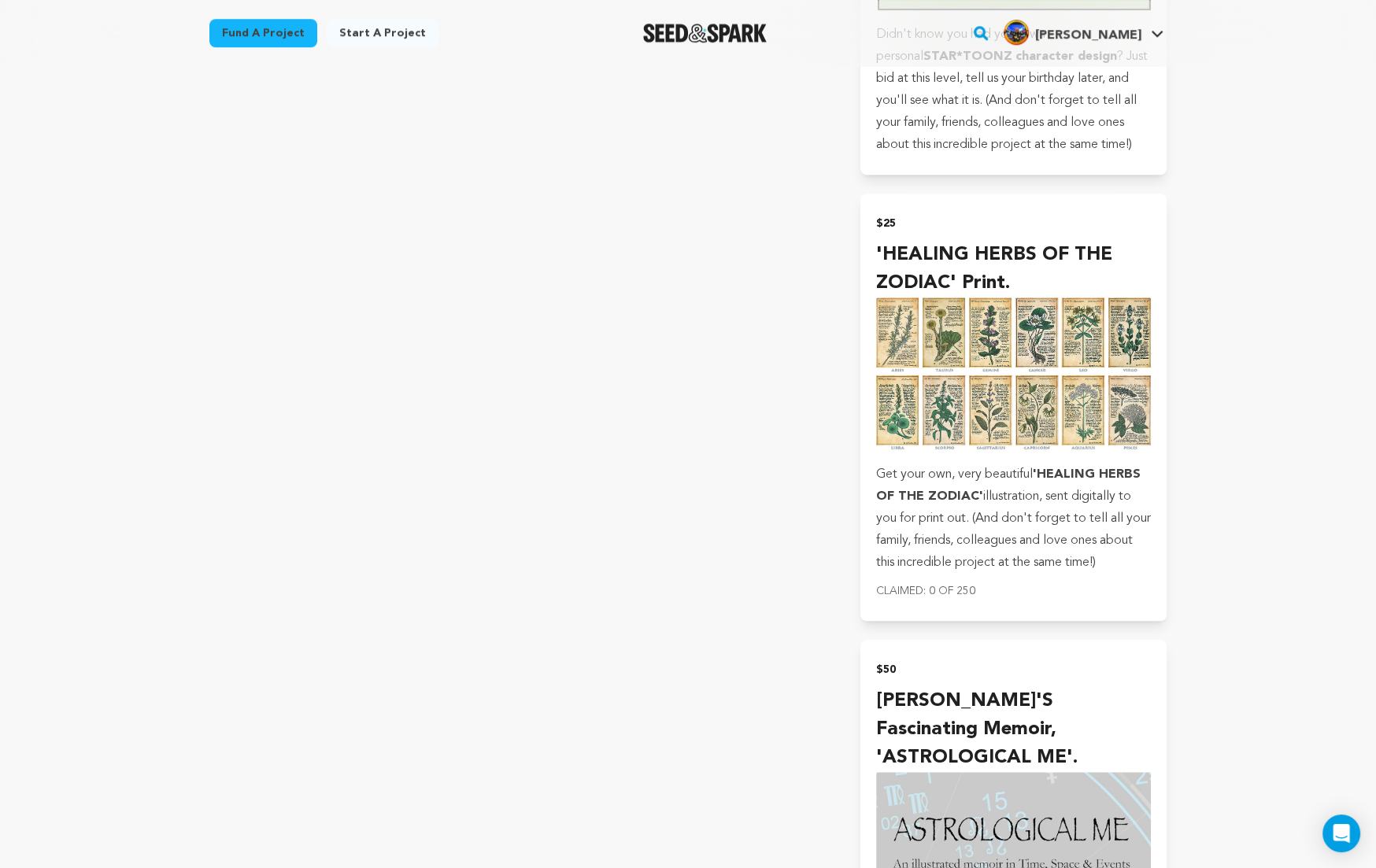
click at [689, 32] on img "Seed&Spark Homepage" at bounding box center [705, 32] width 124 height 19
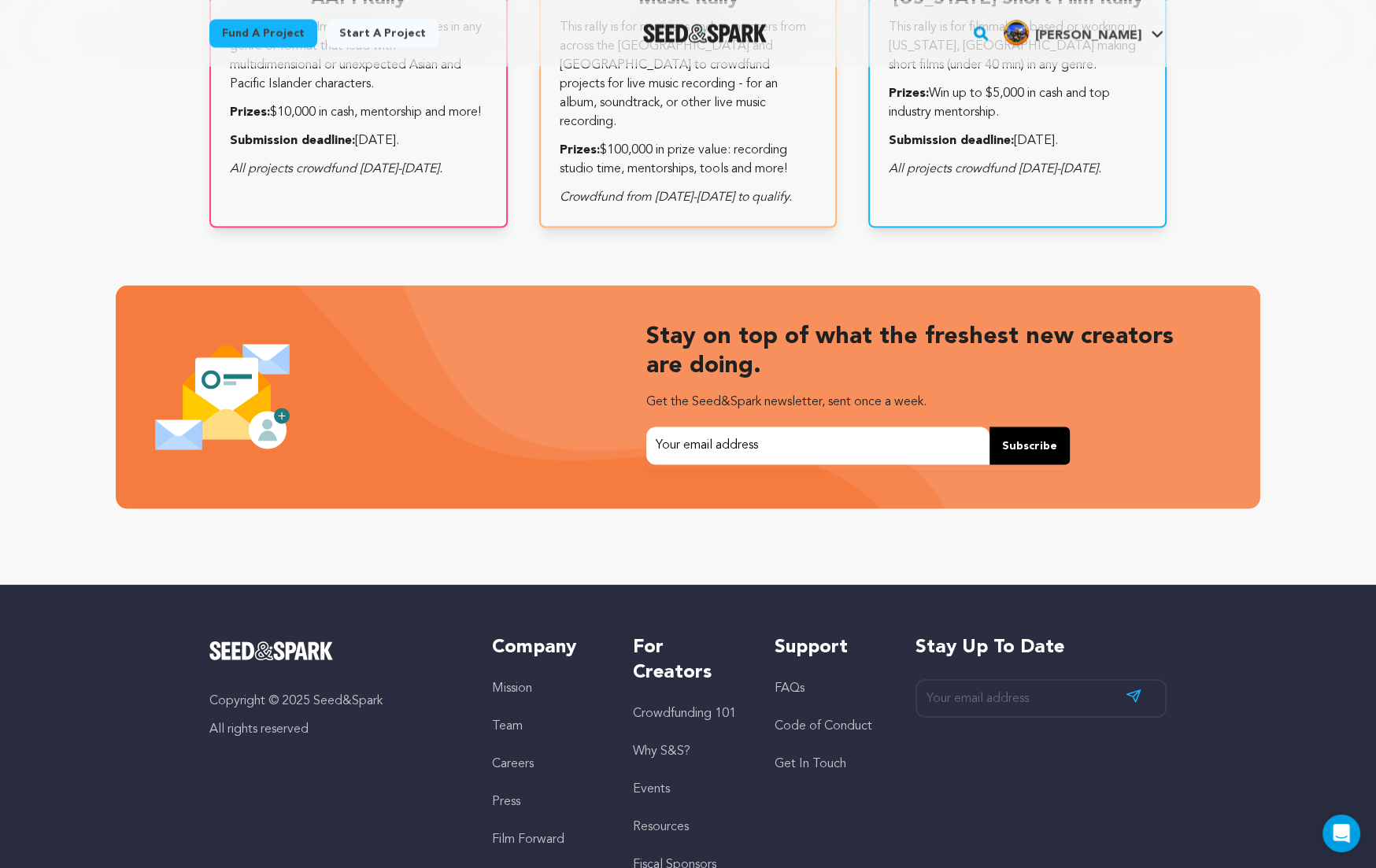
scroll to position [3204, 0]
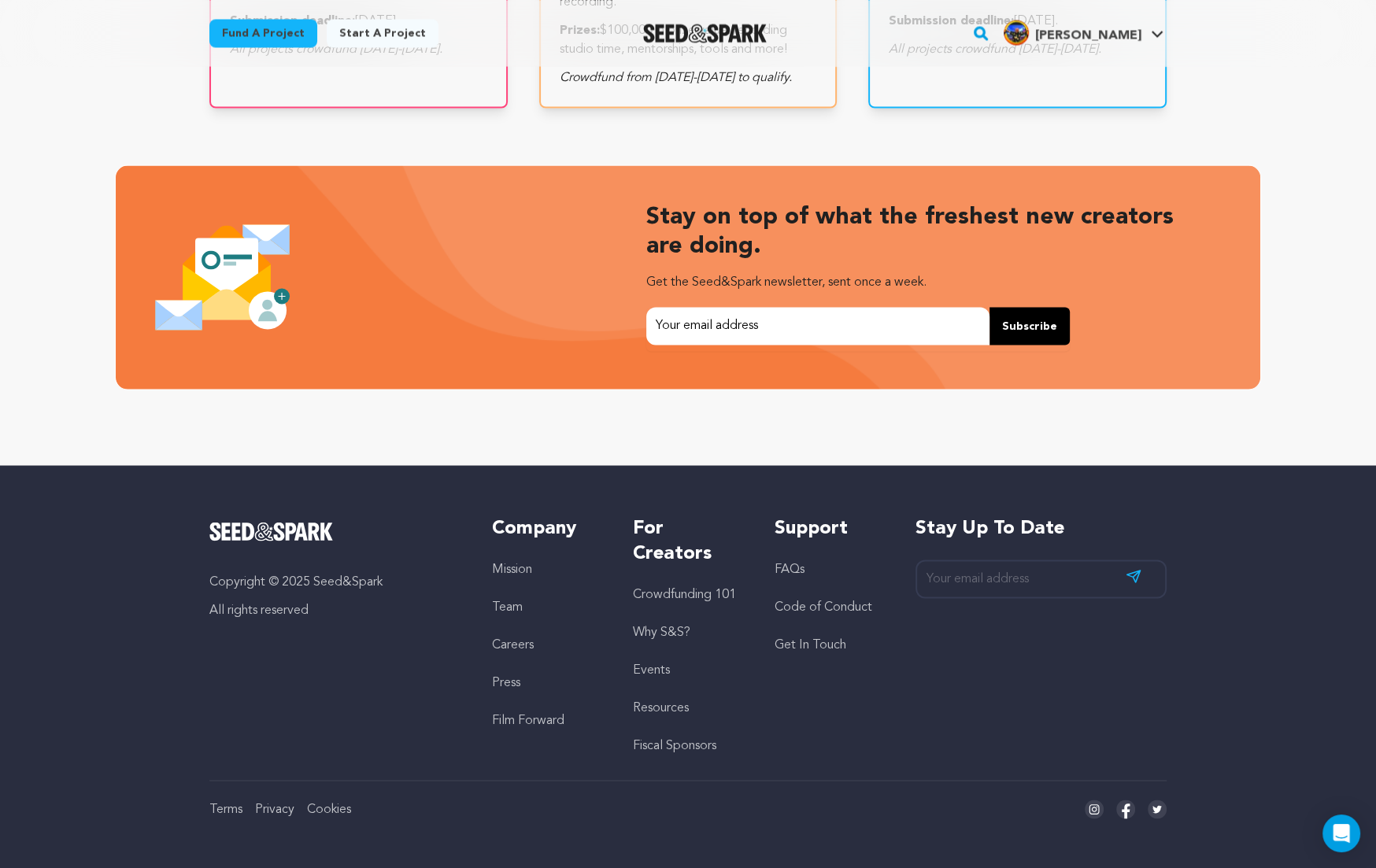
click at [654, 704] on link "Resources" at bounding box center [660, 708] width 56 height 13
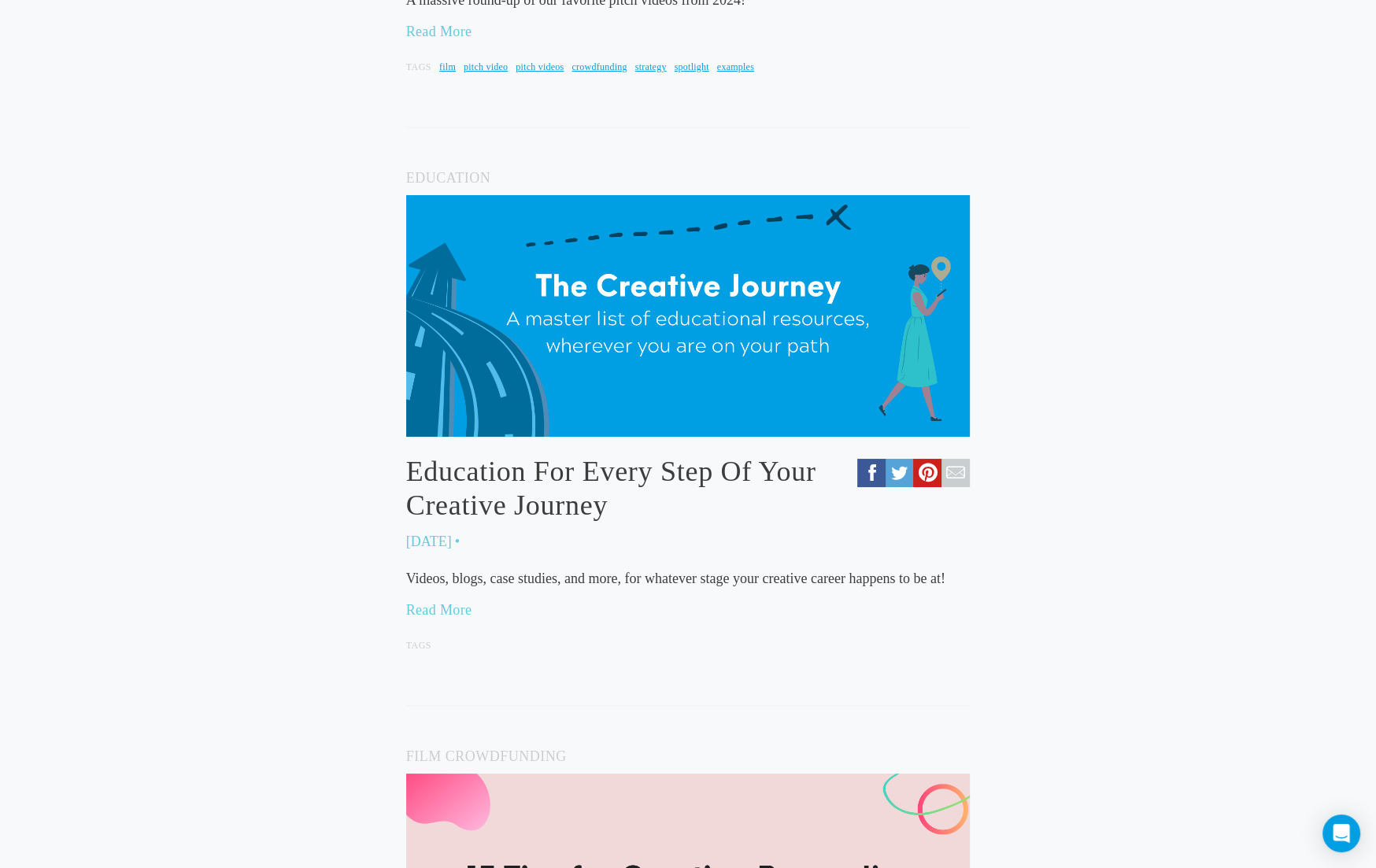
scroll to position [611, 0]
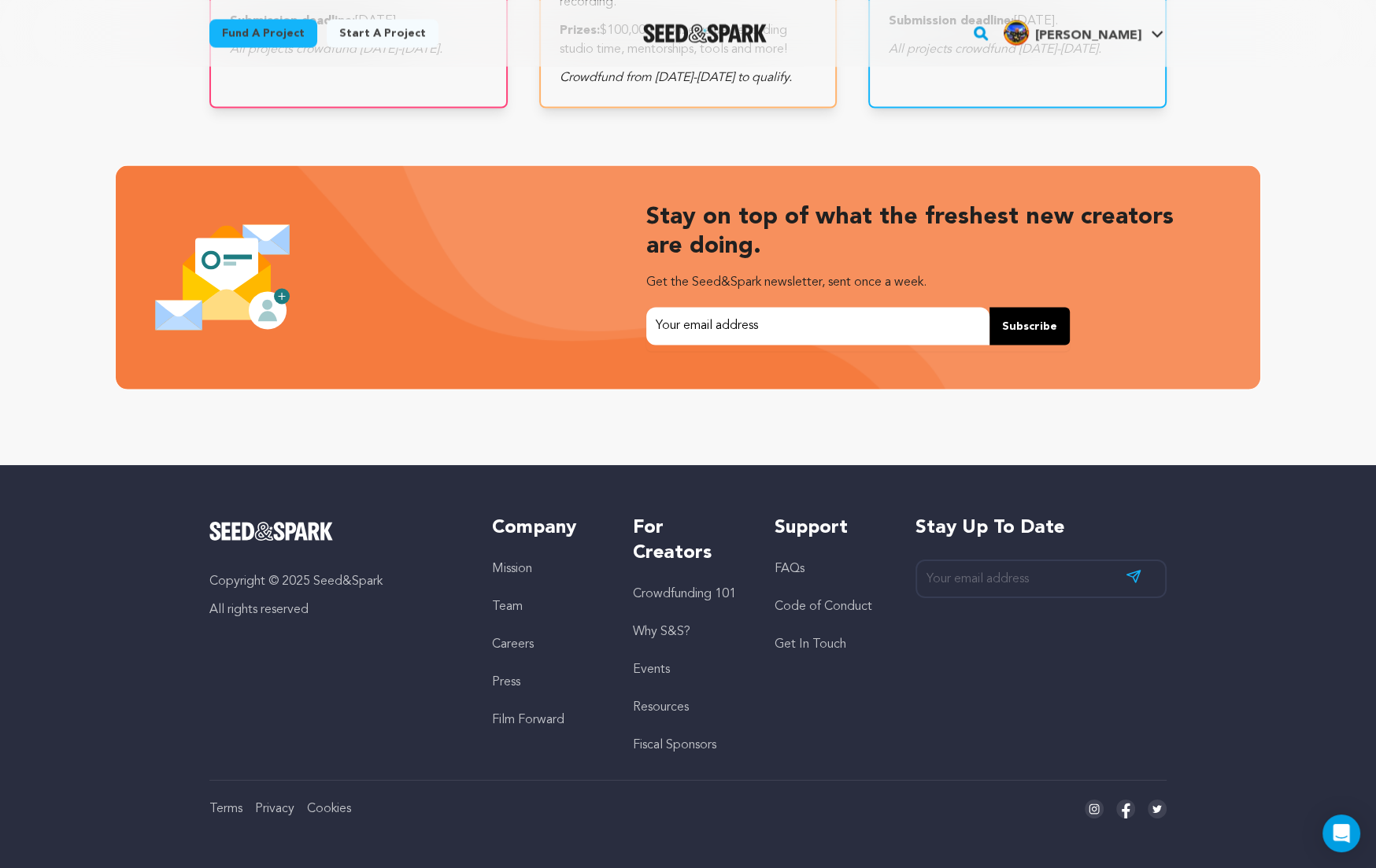
scroll to position [0, 355]
click at [685, 593] on link "Crowdfunding 101" at bounding box center [684, 594] width 103 height 13
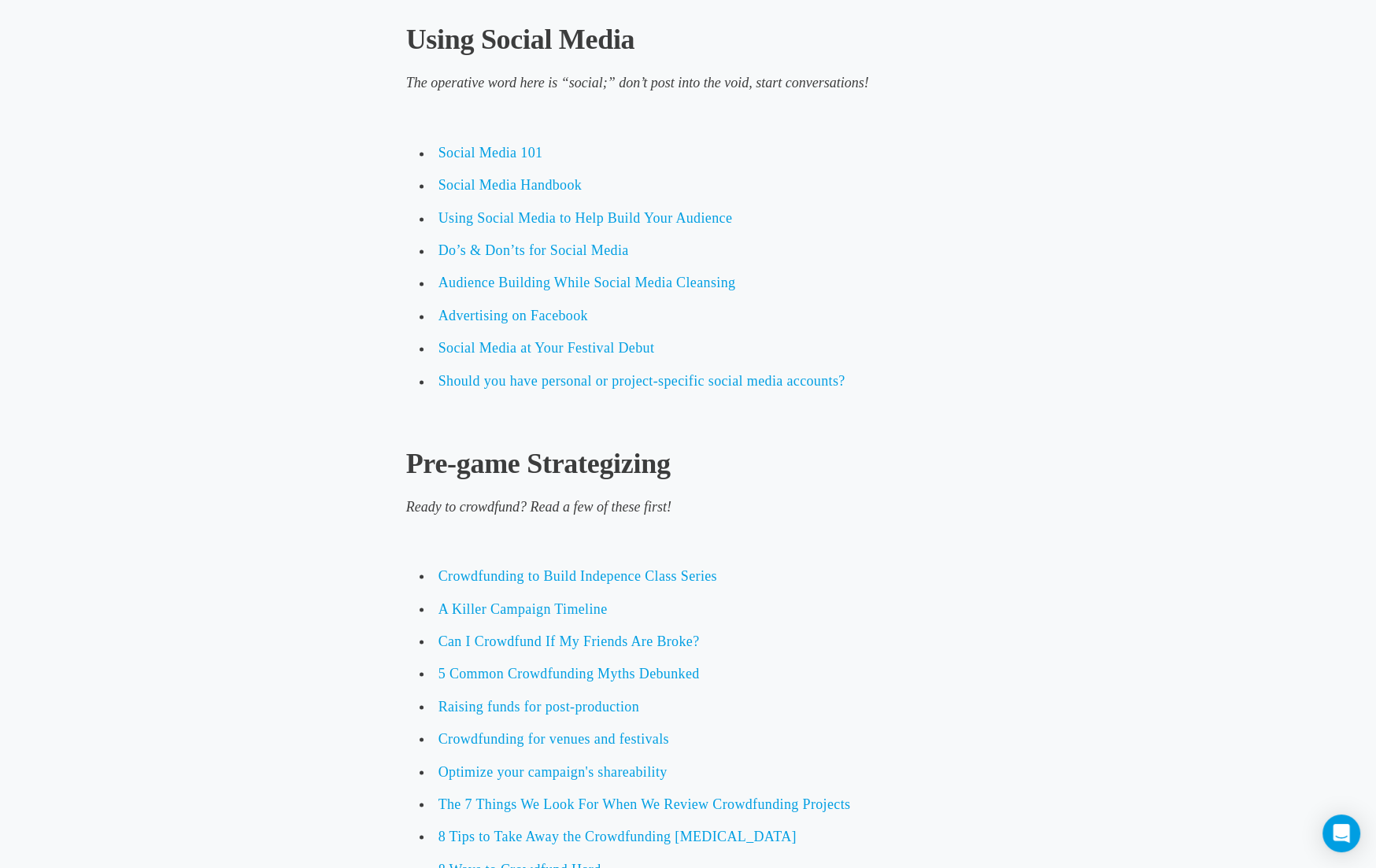
scroll to position [3045, 0]
click at [487, 159] on span "Social Media 101" at bounding box center [490, 151] width 104 height 15
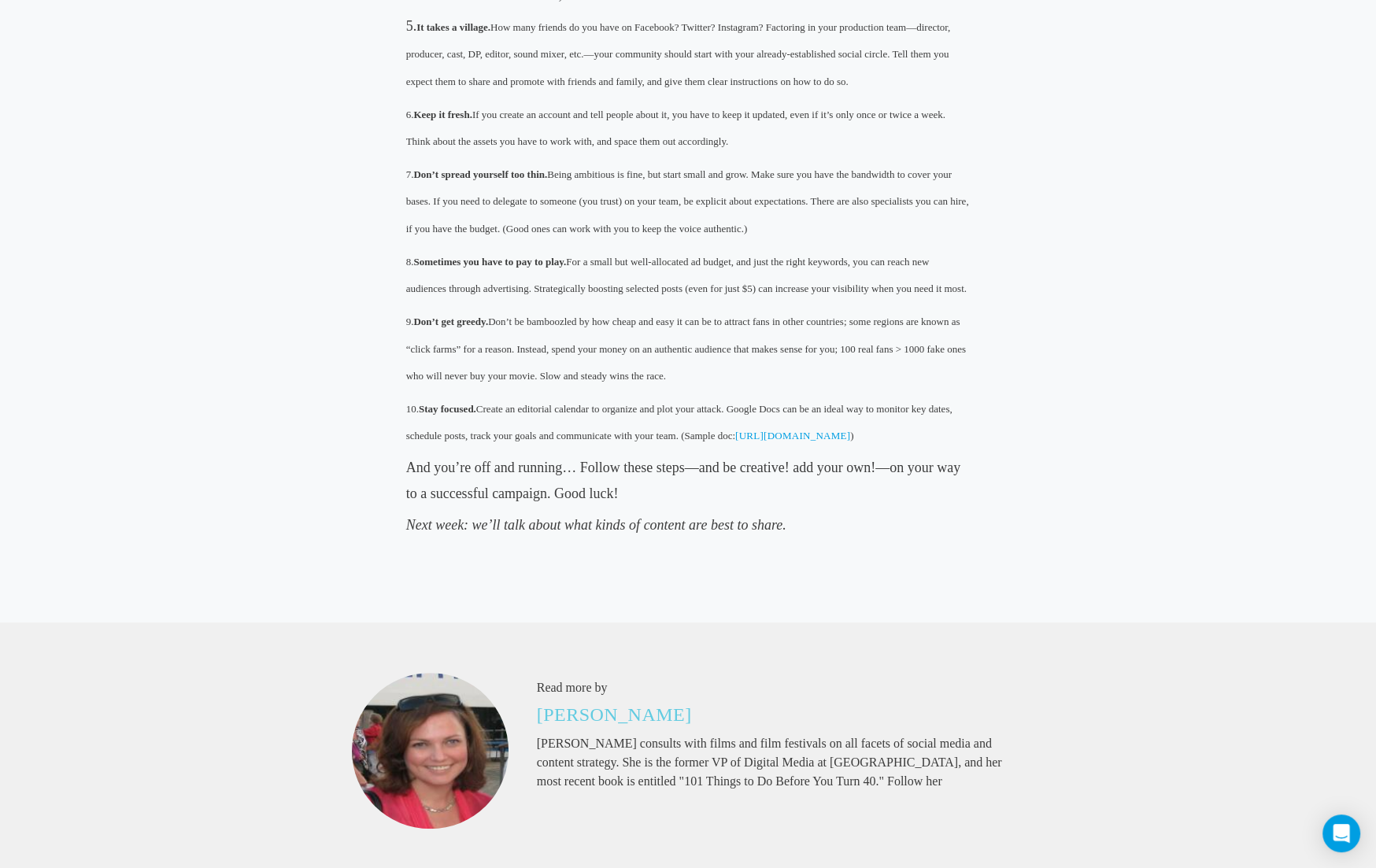
scroll to position [1274, 0]
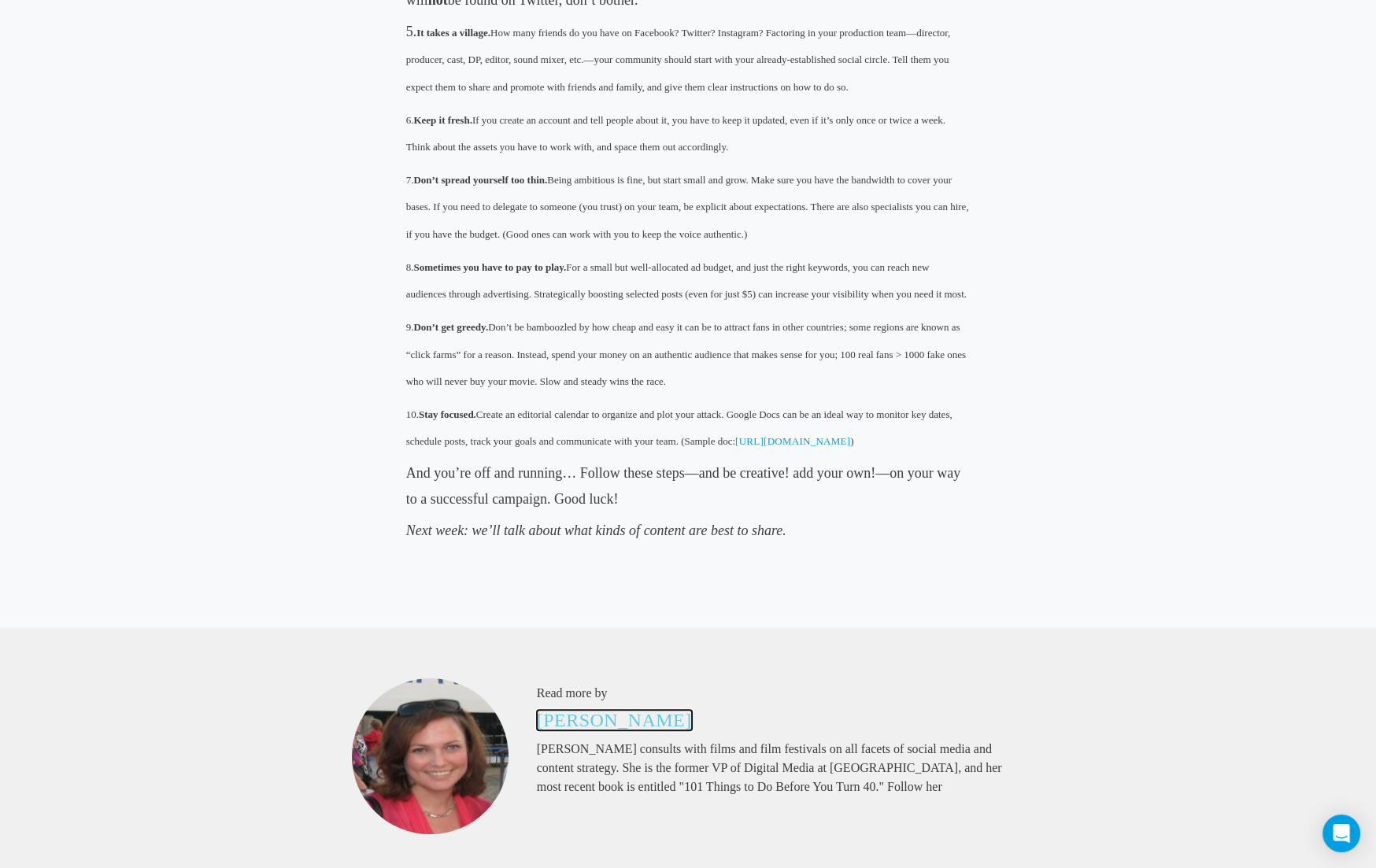
click at [615, 713] on link "[PERSON_NAME]" at bounding box center [614, 719] width 155 height 20
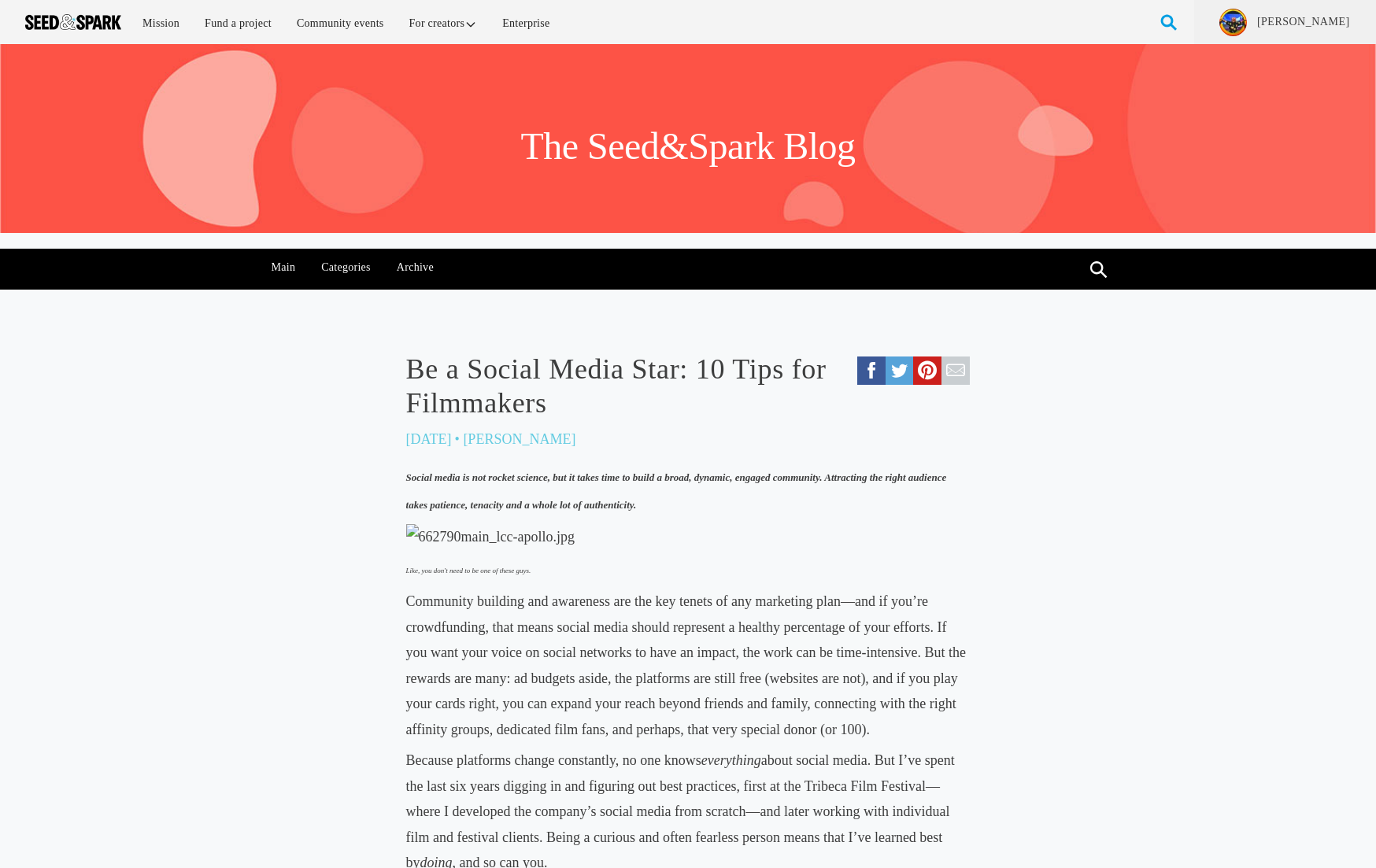
scroll to position [1274, 0]
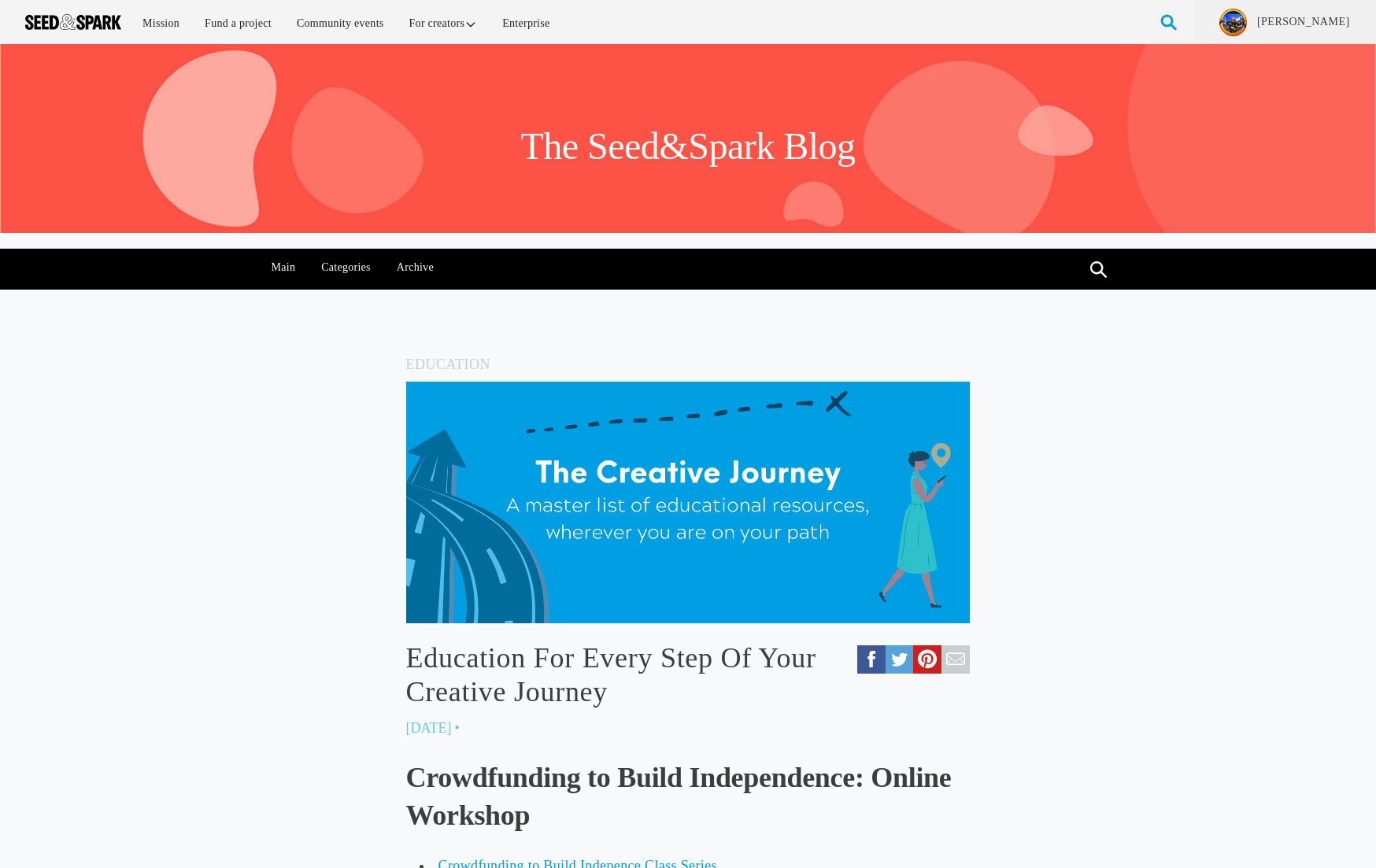
scroll to position [3046, 0]
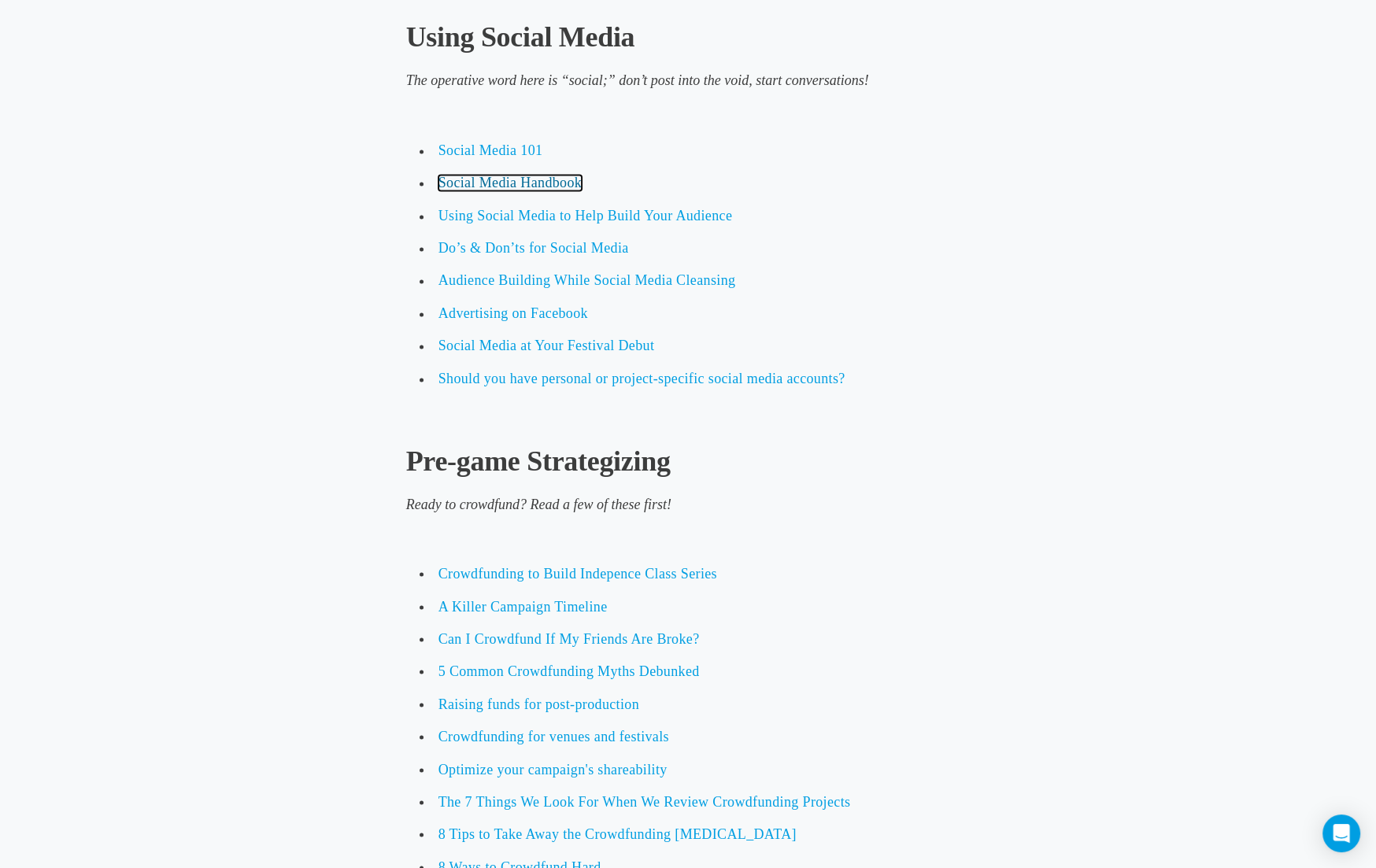
click at [514, 190] on span "Social Media Handbook" at bounding box center [510, 182] width 144 height 15
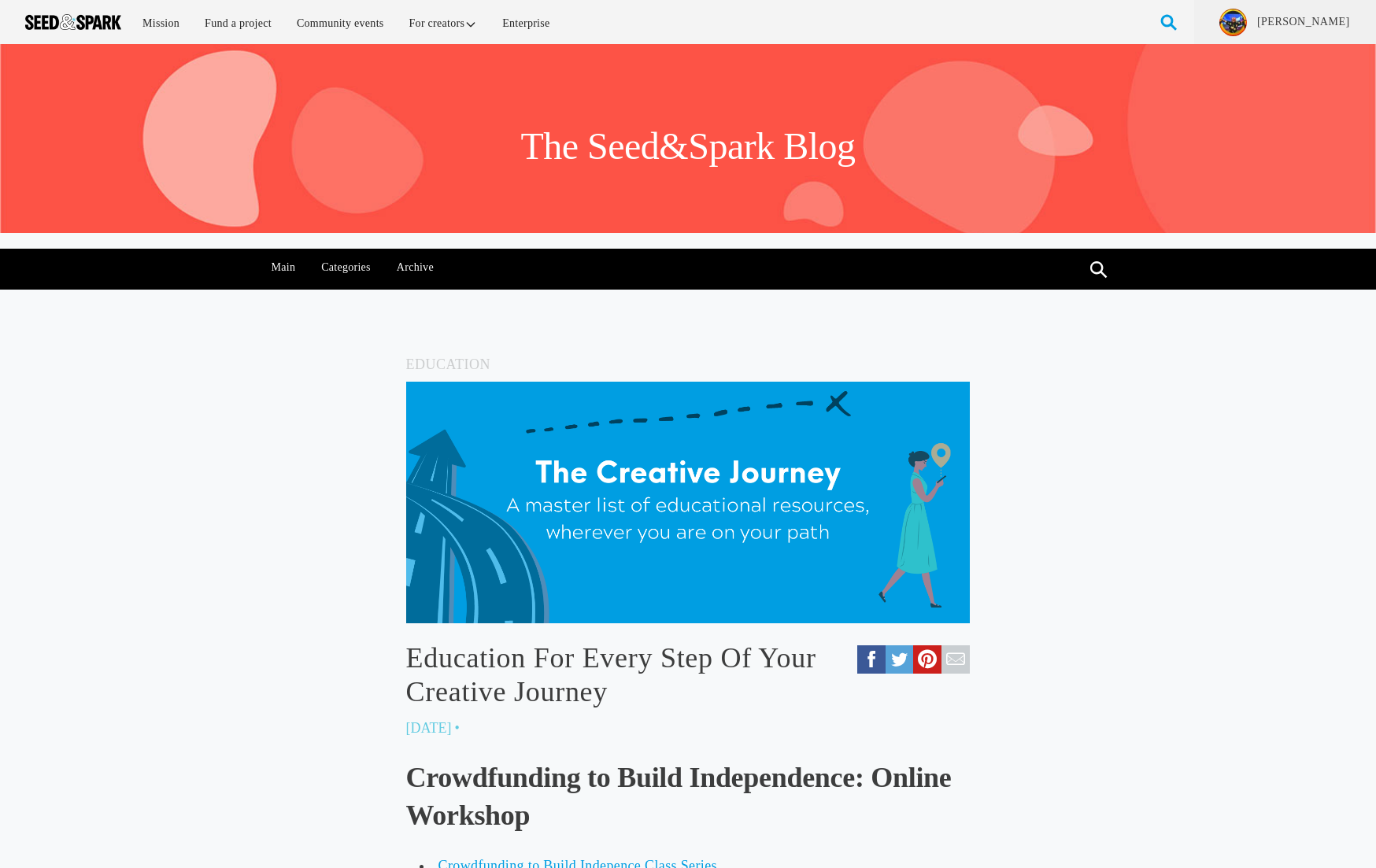
scroll to position [3046, 0]
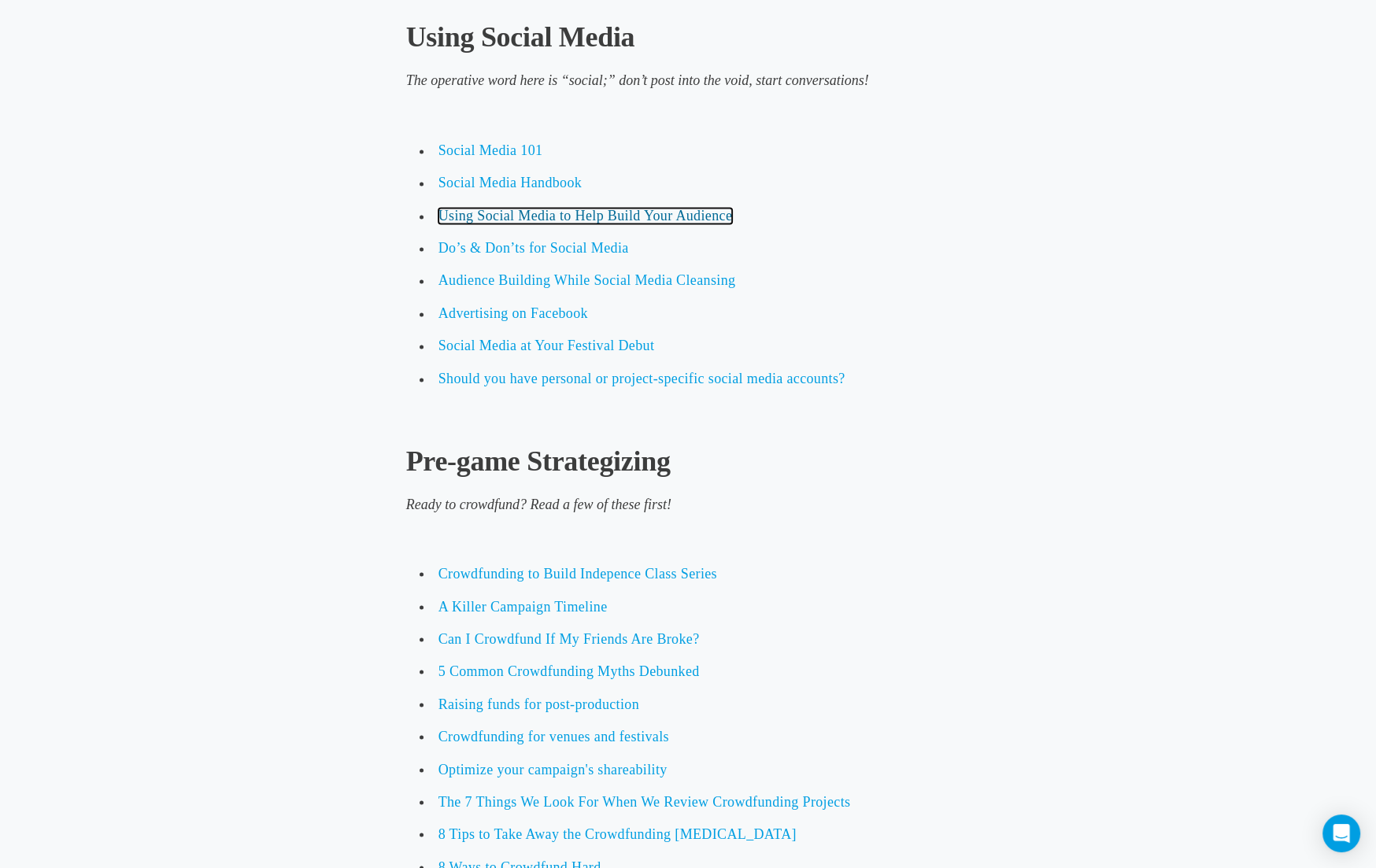
click at [471, 223] on span "Using Social Media to Help Build Your Audience" at bounding box center [585, 215] width 294 height 15
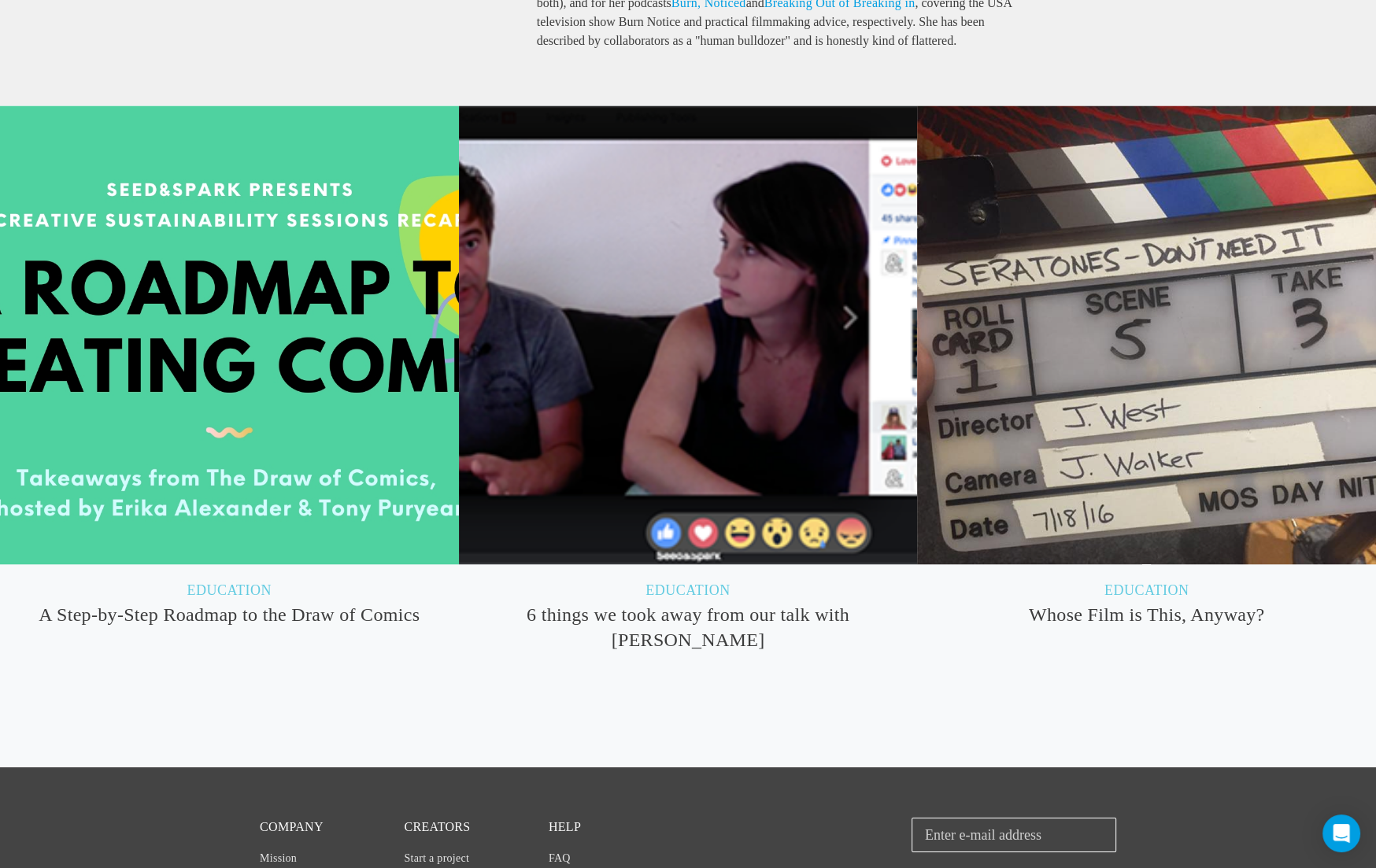
scroll to position [2753, 0]
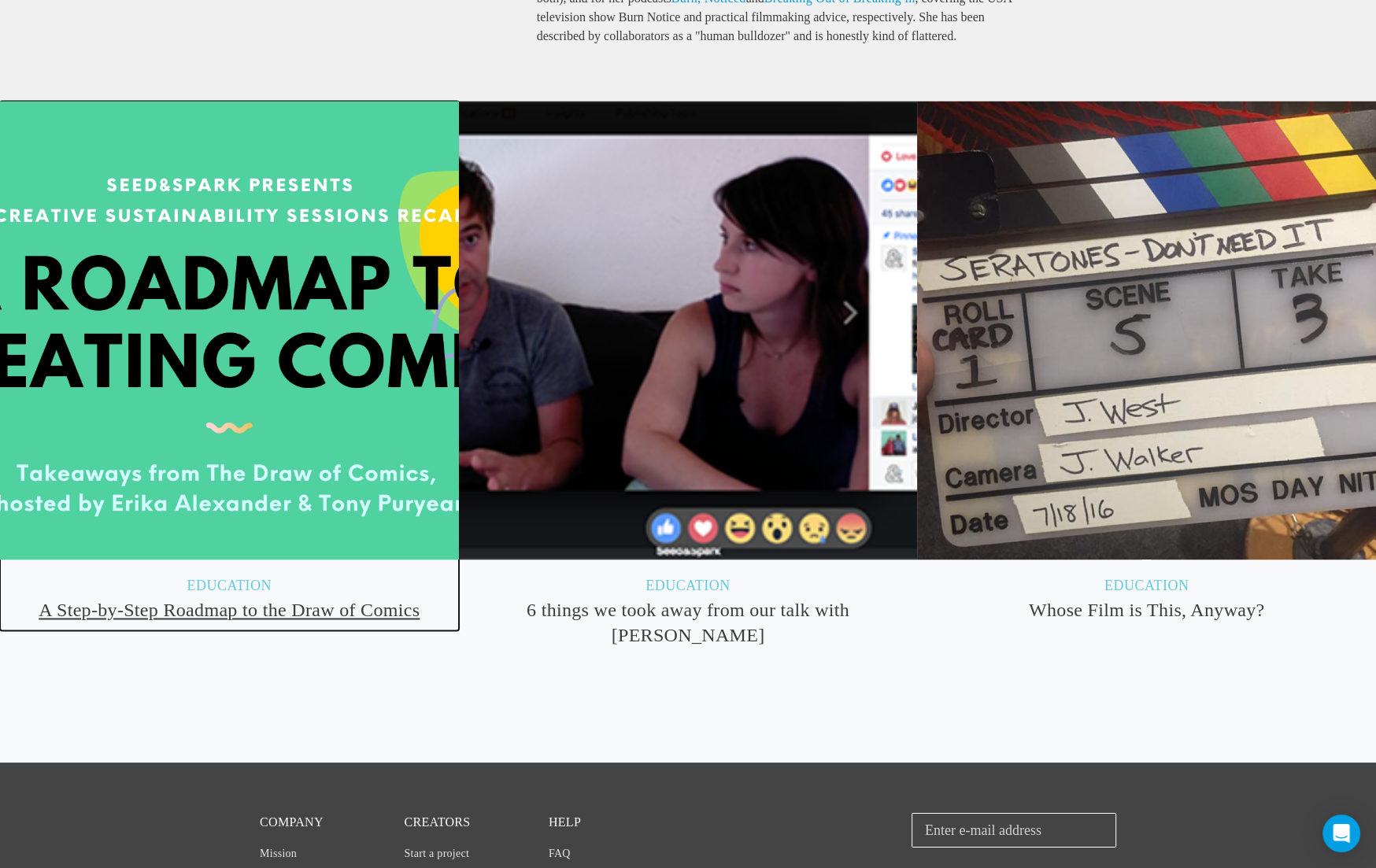
click at [272, 609] on h3 "A Step-by-Step Roadmap to the Draw of Comics" at bounding box center [229, 610] width 459 height 25
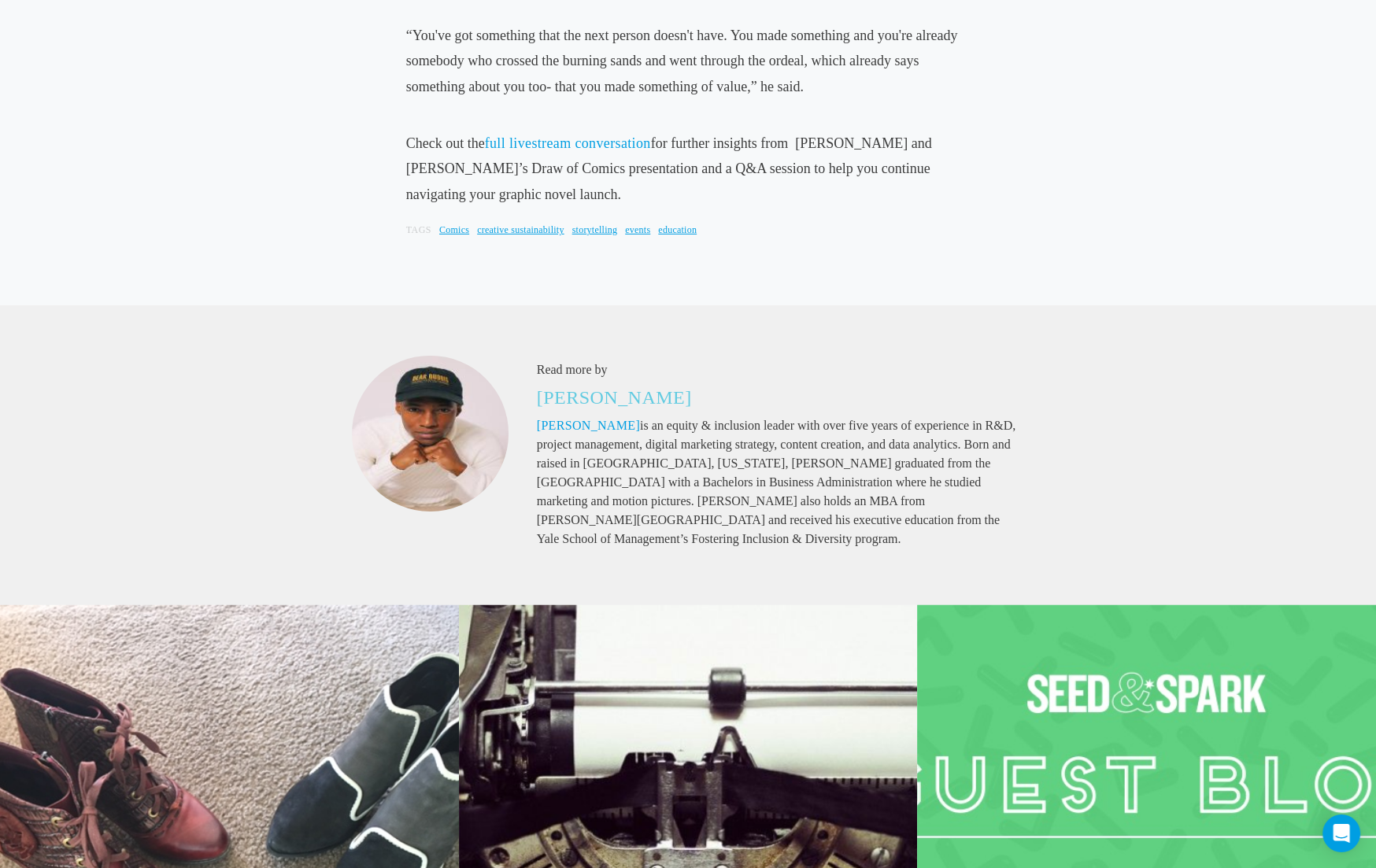
scroll to position [2766, 0]
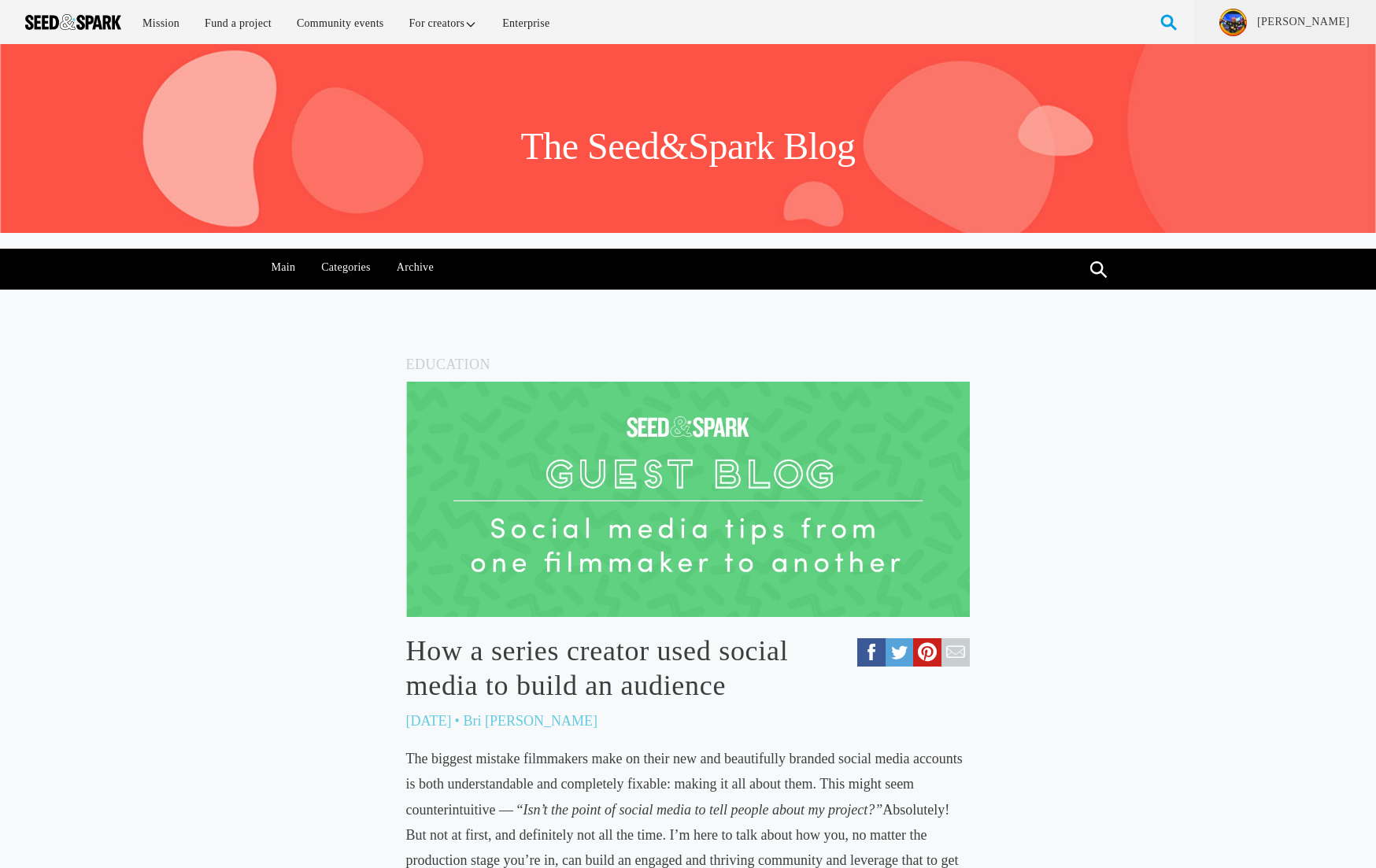
scroll to position [2500, 0]
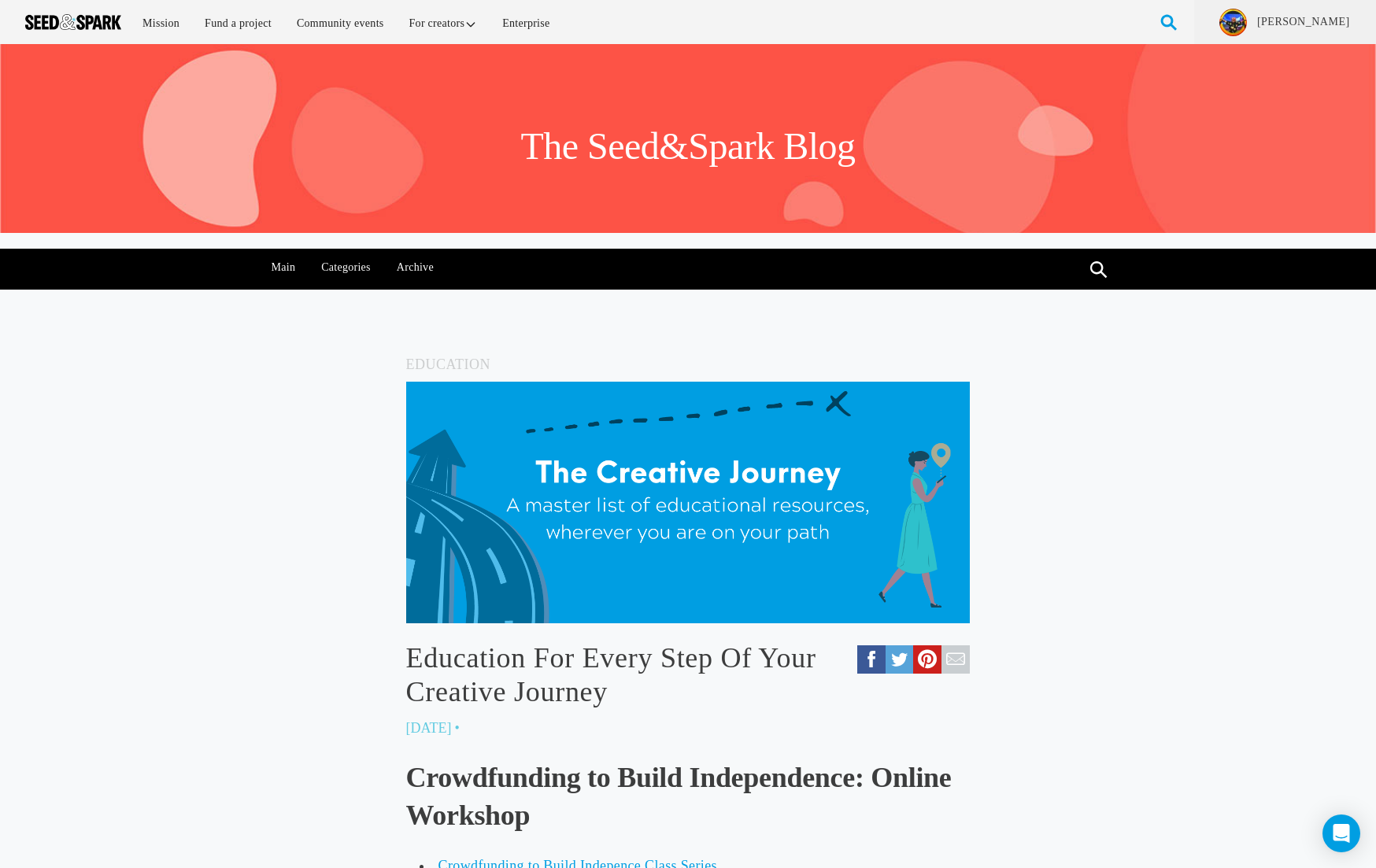
scroll to position [3046, 0]
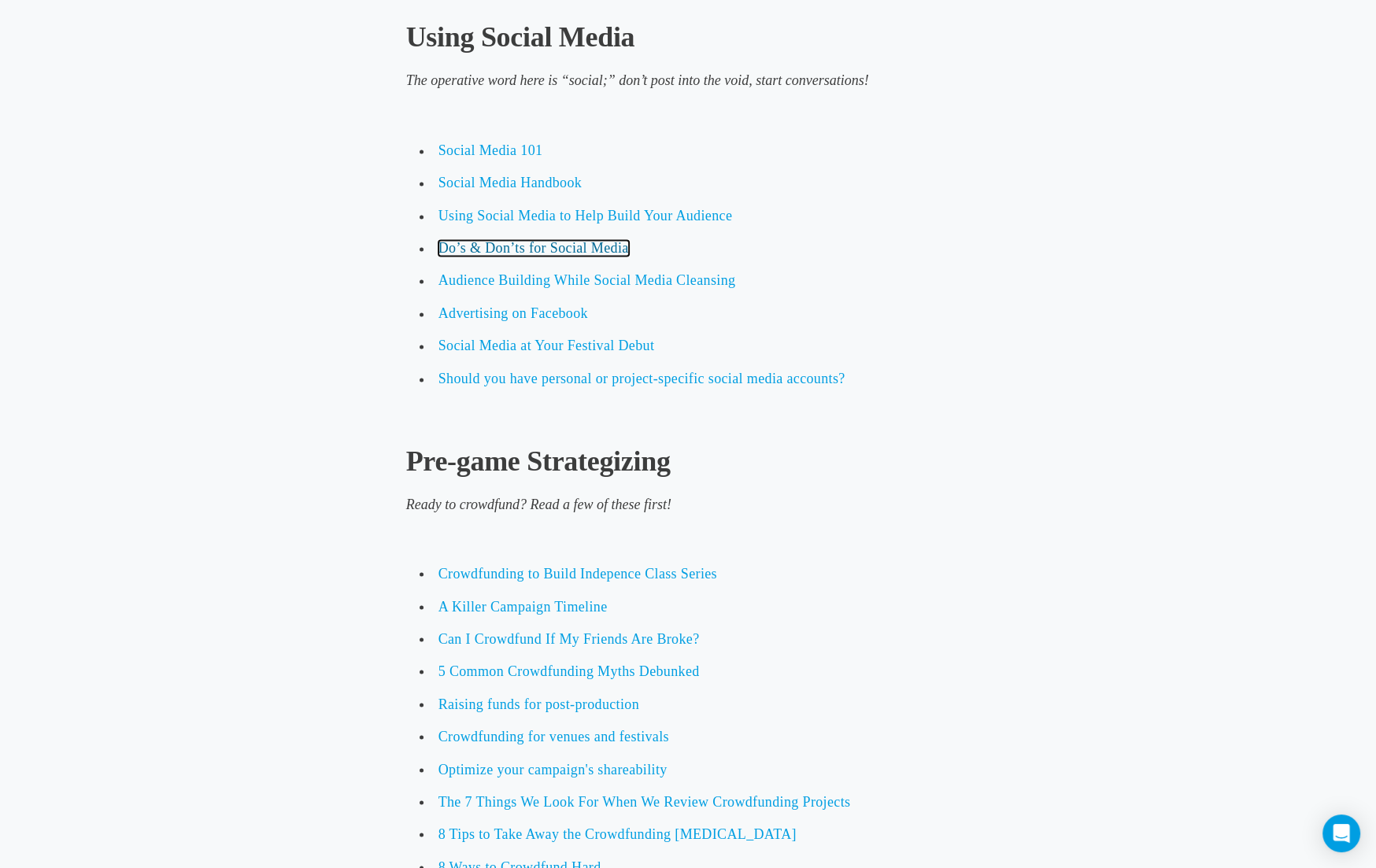
click at [572, 256] on span "Do’s & Don’ts for Social Media" at bounding box center [533, 247] width 190 height 15
